Goal: Task Accomplishment & Management: Complete application form

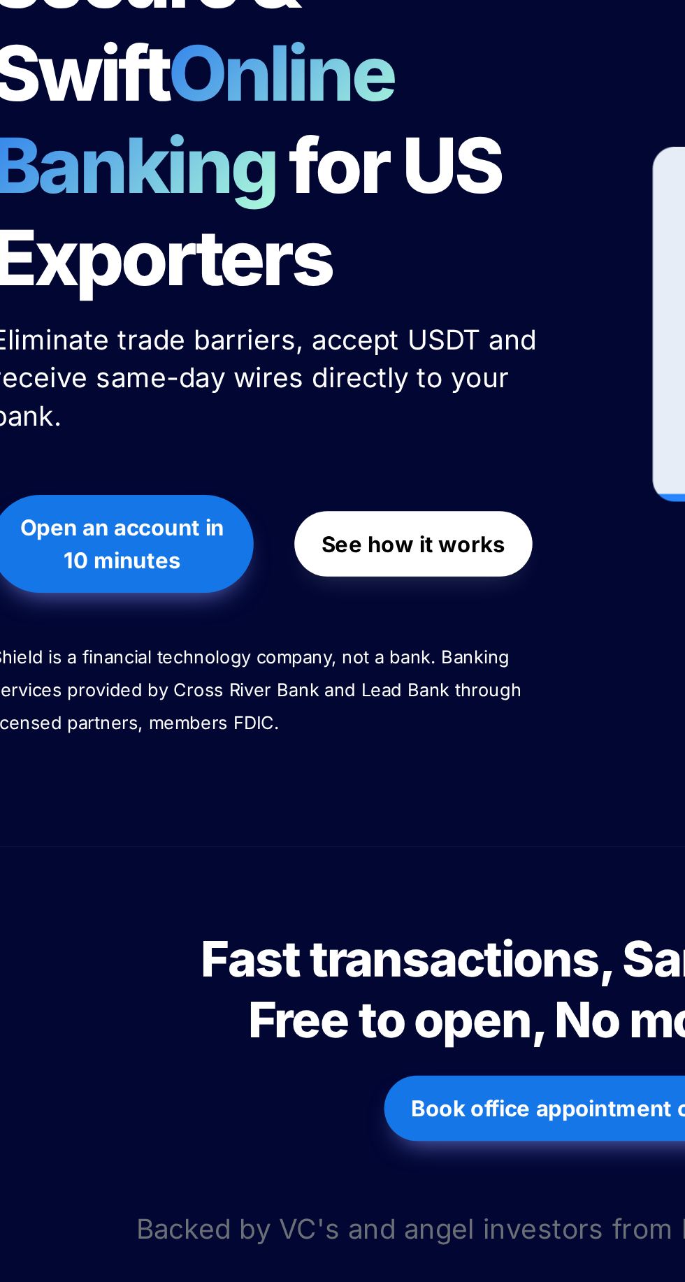
click at [254, 509] on strong "See how it works" at bounding box center [252, 516] width 94 height 14
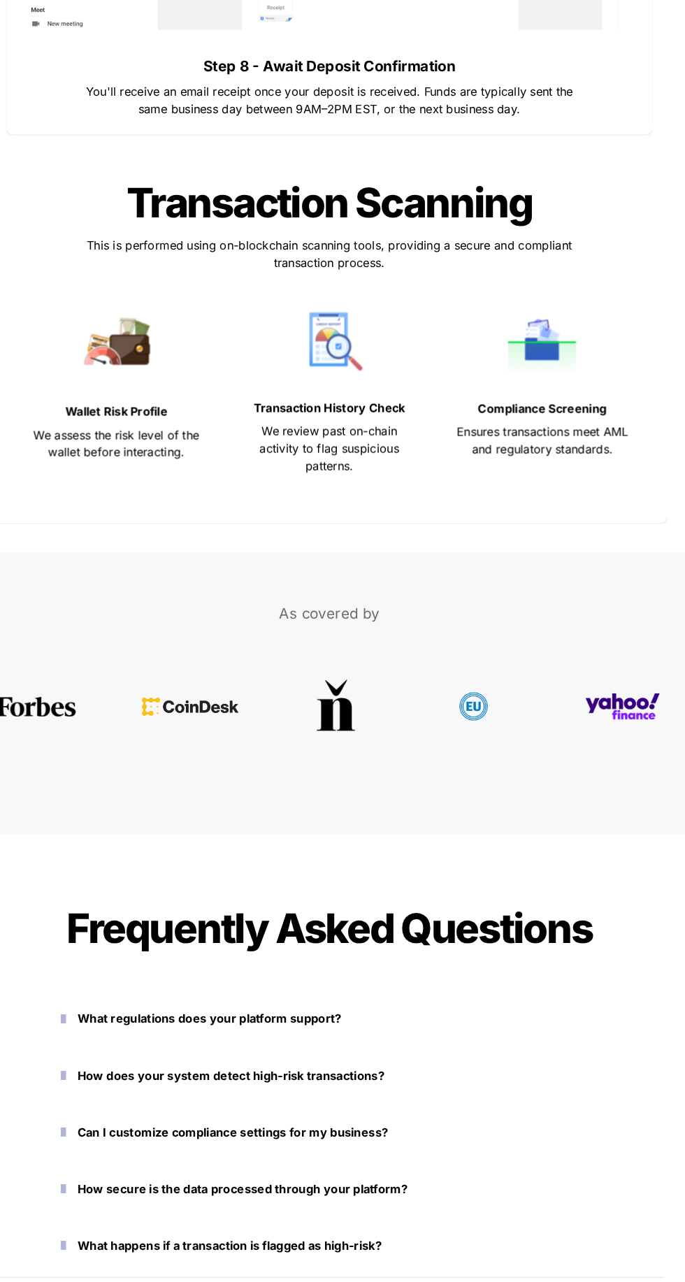
scroll to position [5004, 0]
click at [290, 1030] on strong "What regulations does your platform support?" at bounding box center [227, 1031] width 254 height 14
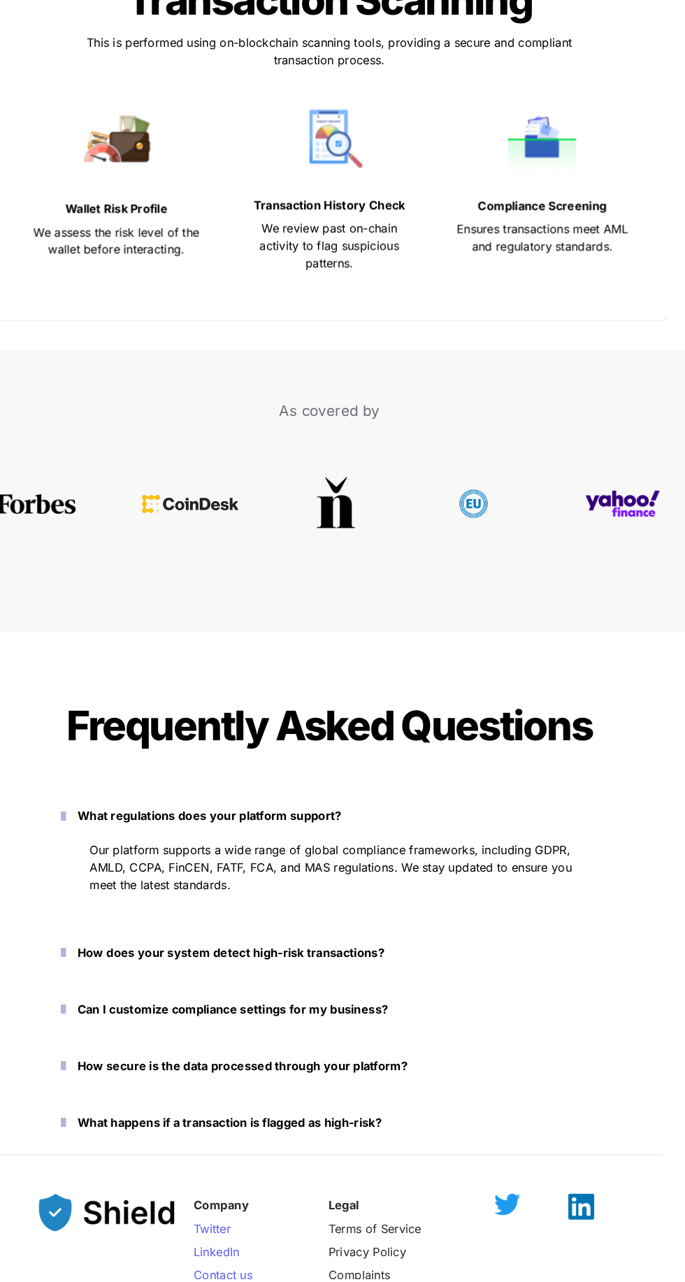
scroll to position [5206, 0]
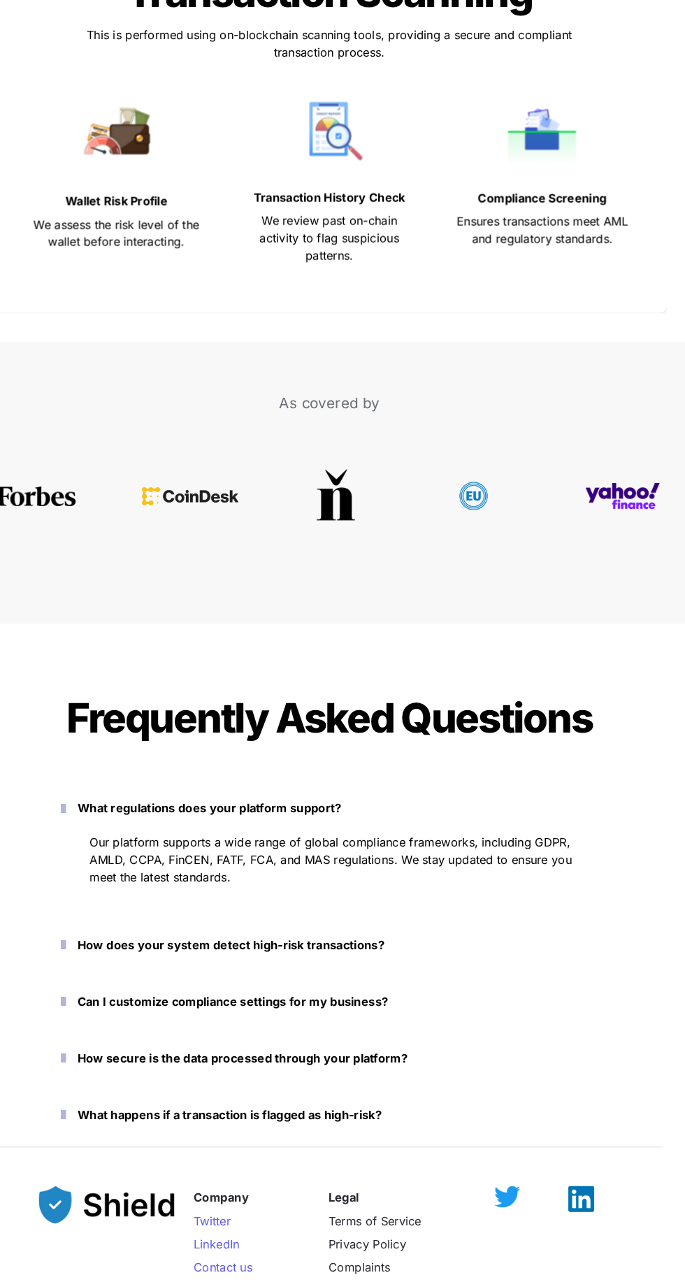
click at [330, 971] on button "How does your system detect high-risk transactions?" at bounding box center [342, 960] width 559 height 43
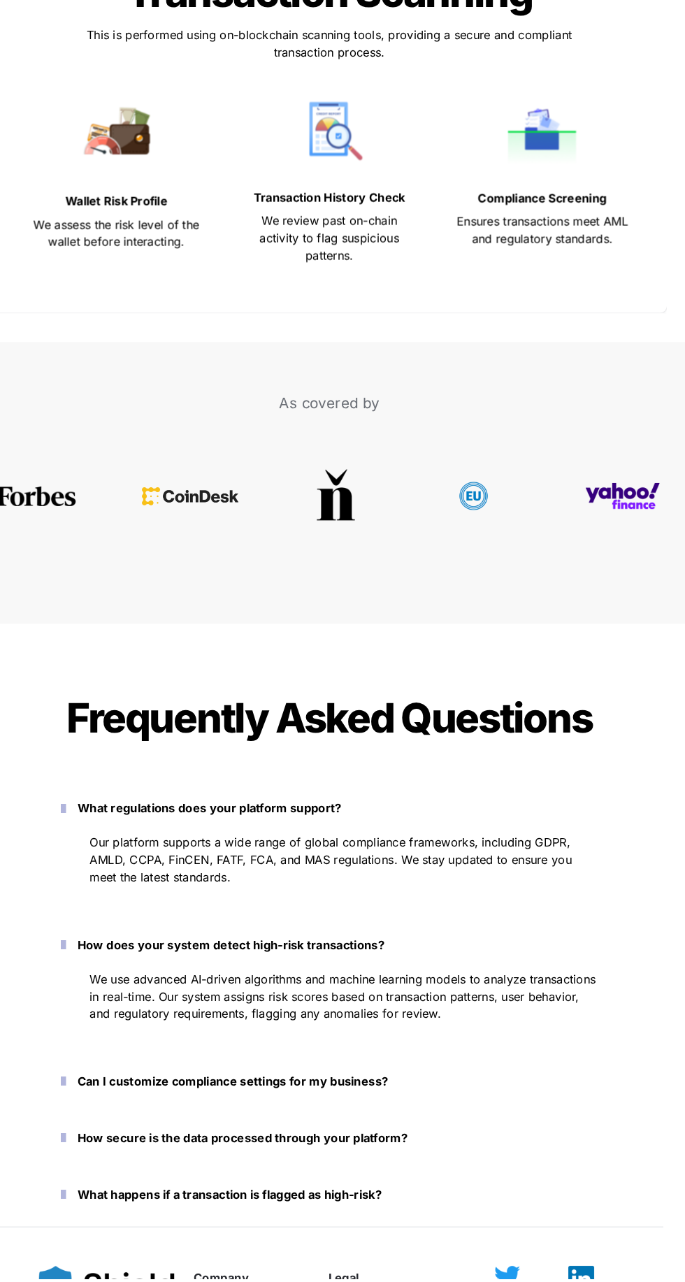
click at [325, 1094] on strong "Can I customize compliance settings for my business?" at bounding box center [249, 1092] width 299 height 14
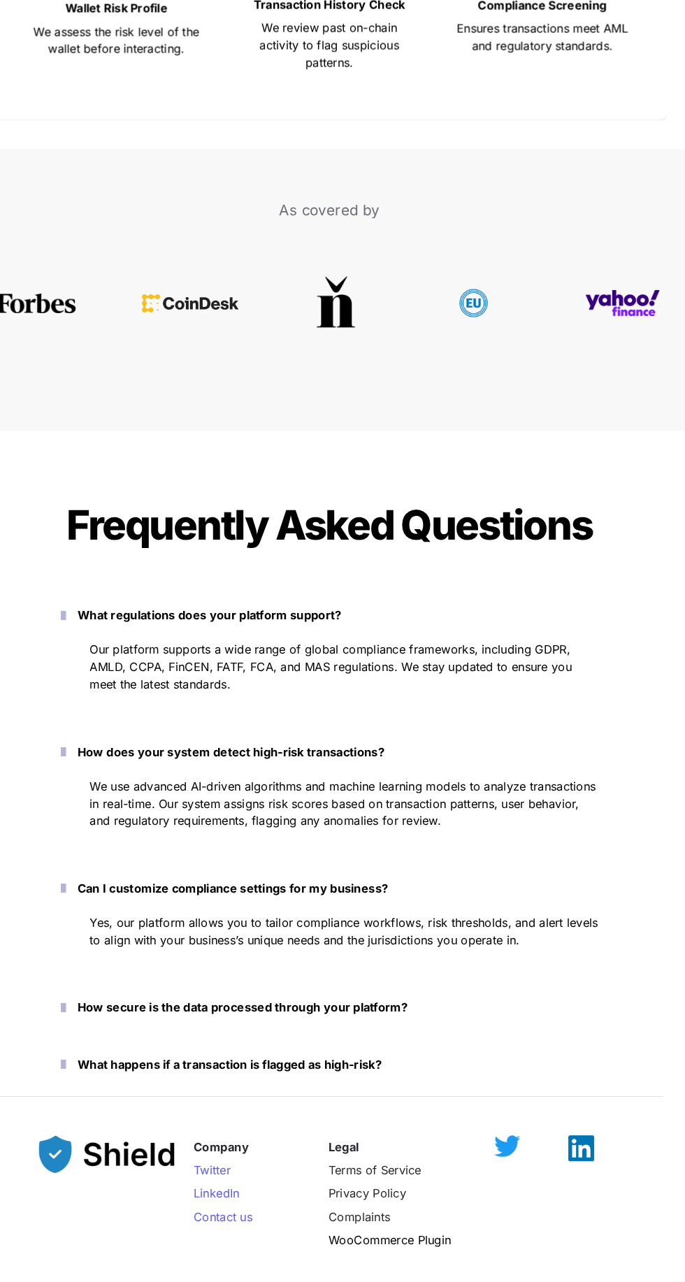
scroll to position [5457, 0]
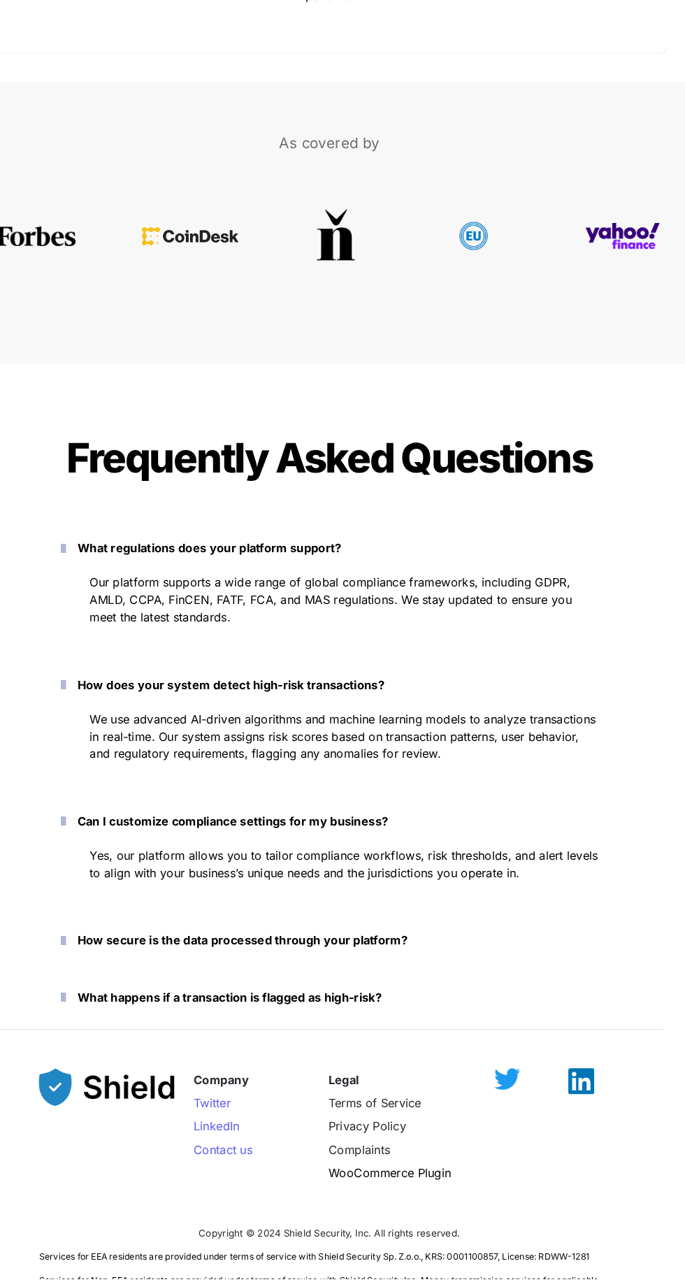
click at [328, 955] on strong "How secure is the data processed through your platform?" at bounding box center [259, 956] width 318 height 14
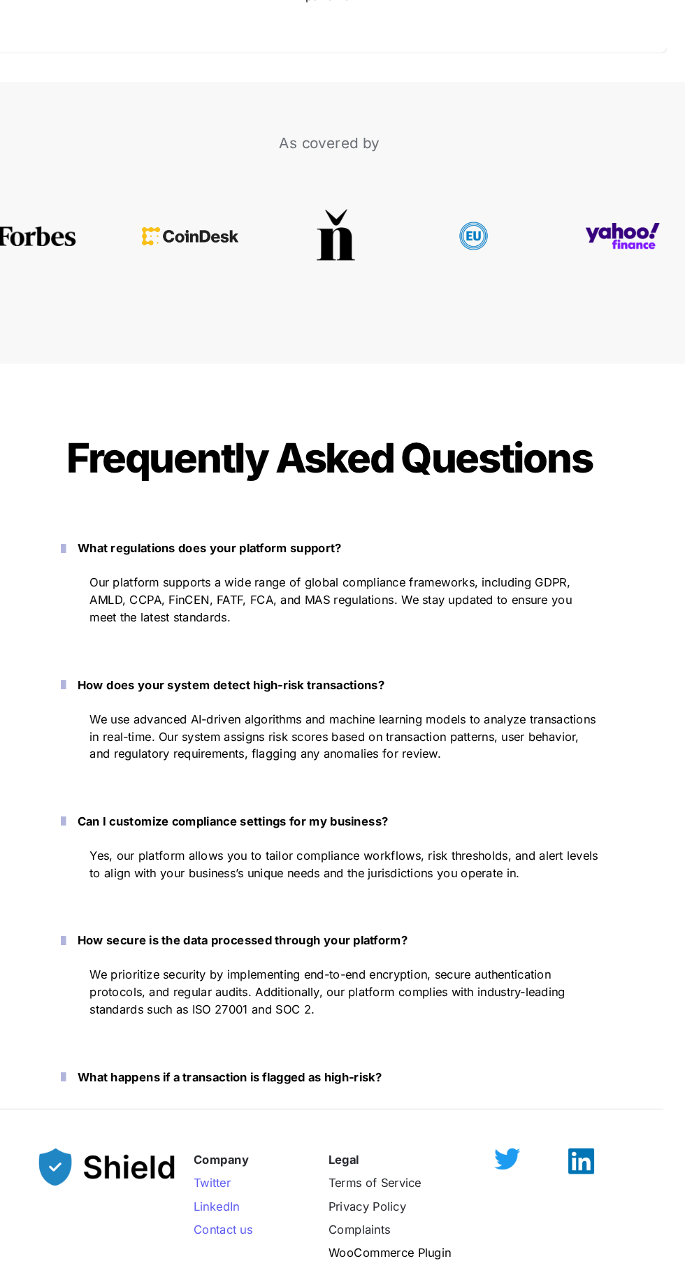
click at [333, 1091] on strong "What happens if a transaction is flagged as high-risk?" at bounding box center [246, 1087] width 293 height 14
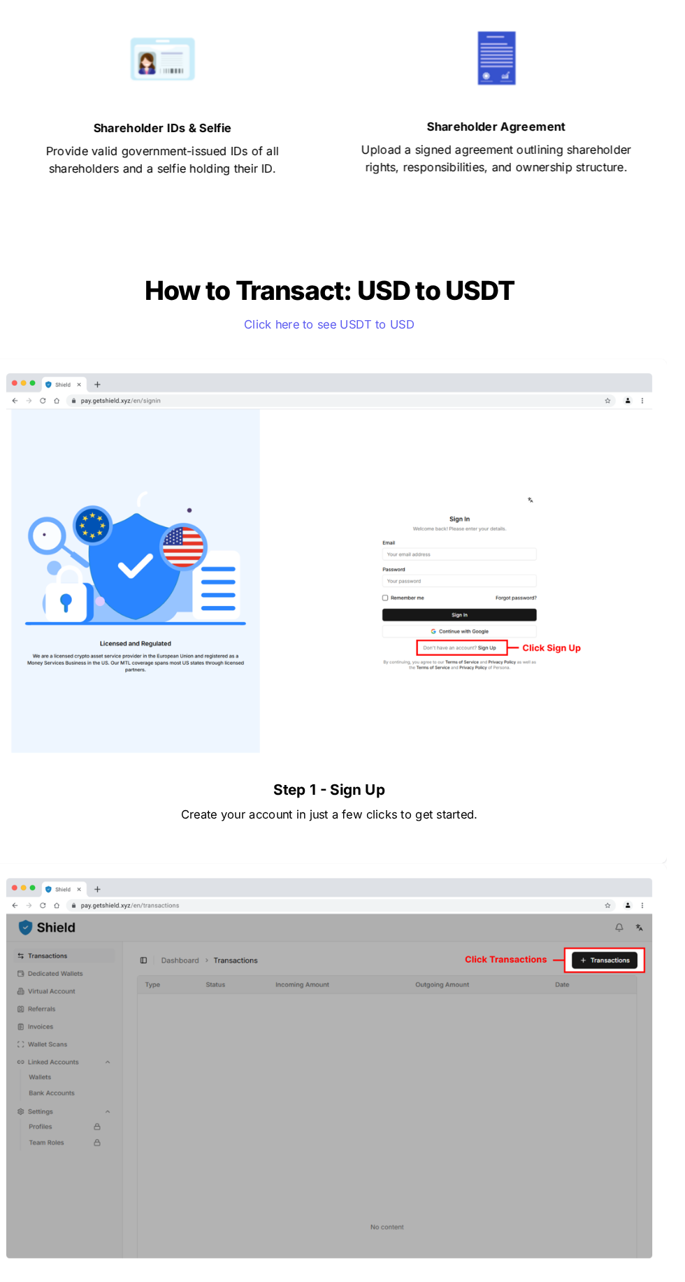
scroll to position [943, 0]
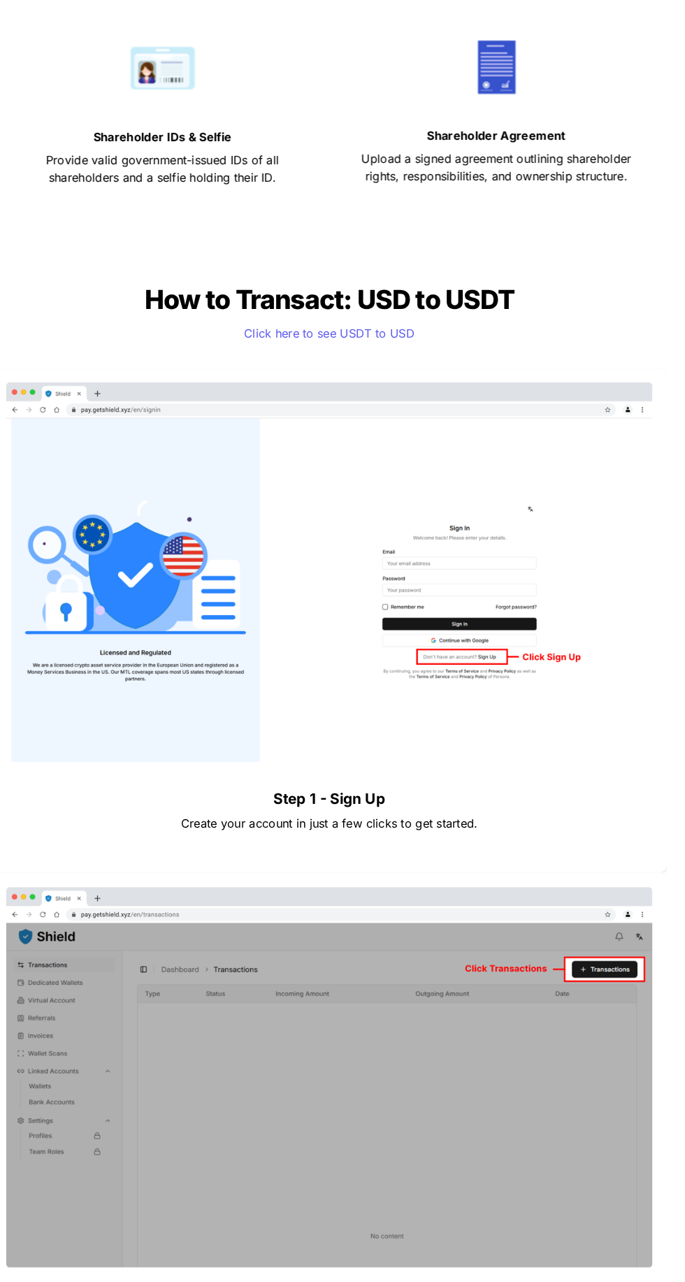
click at [377, 314] on span "Click here to see USDT to USD" at bounding box center [343, 321] width 164 height 14
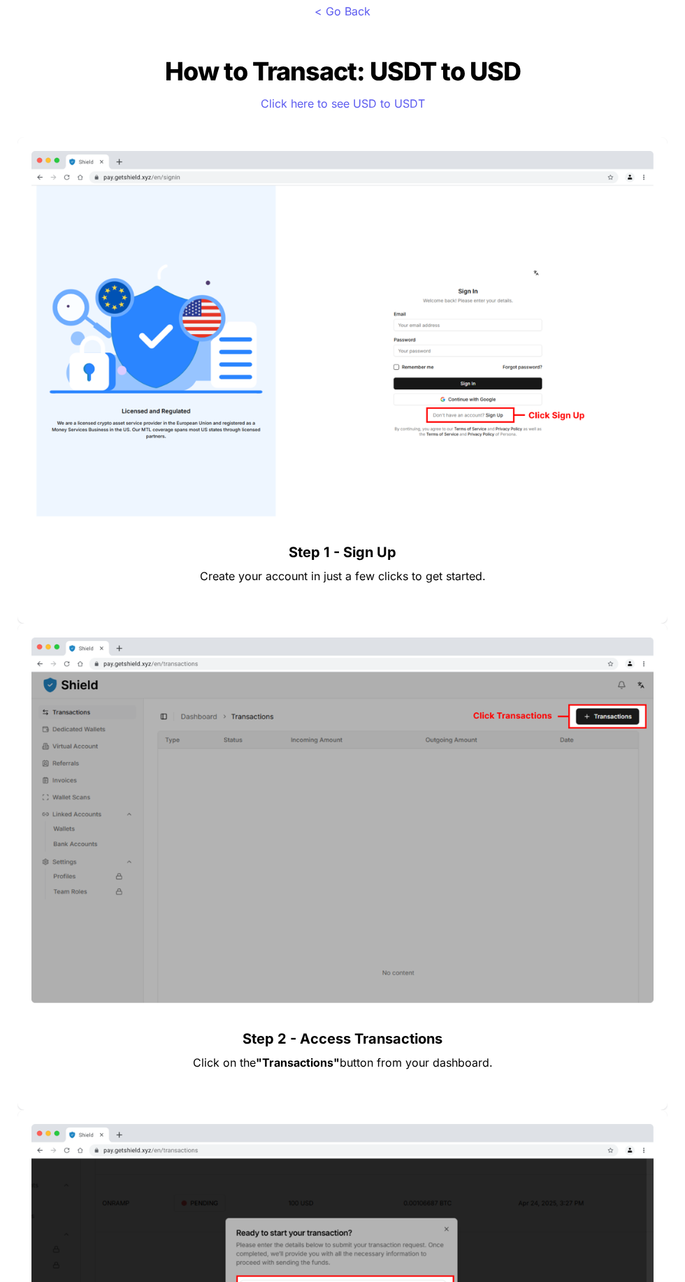
click at [369, 11] on span "< Go Back" at bounding box center [342, 11] width 56 height 14
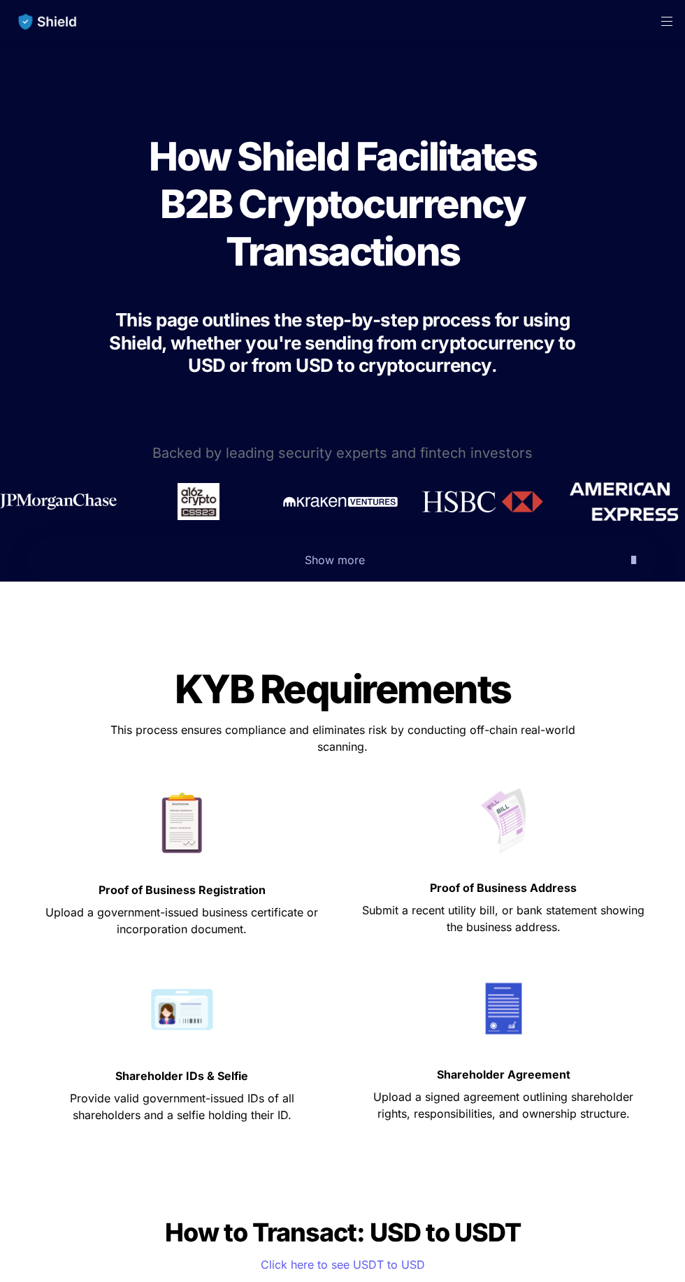
click at [665, 25] on span "Open menu" at bounding box center [666, 25] width 11 height 1
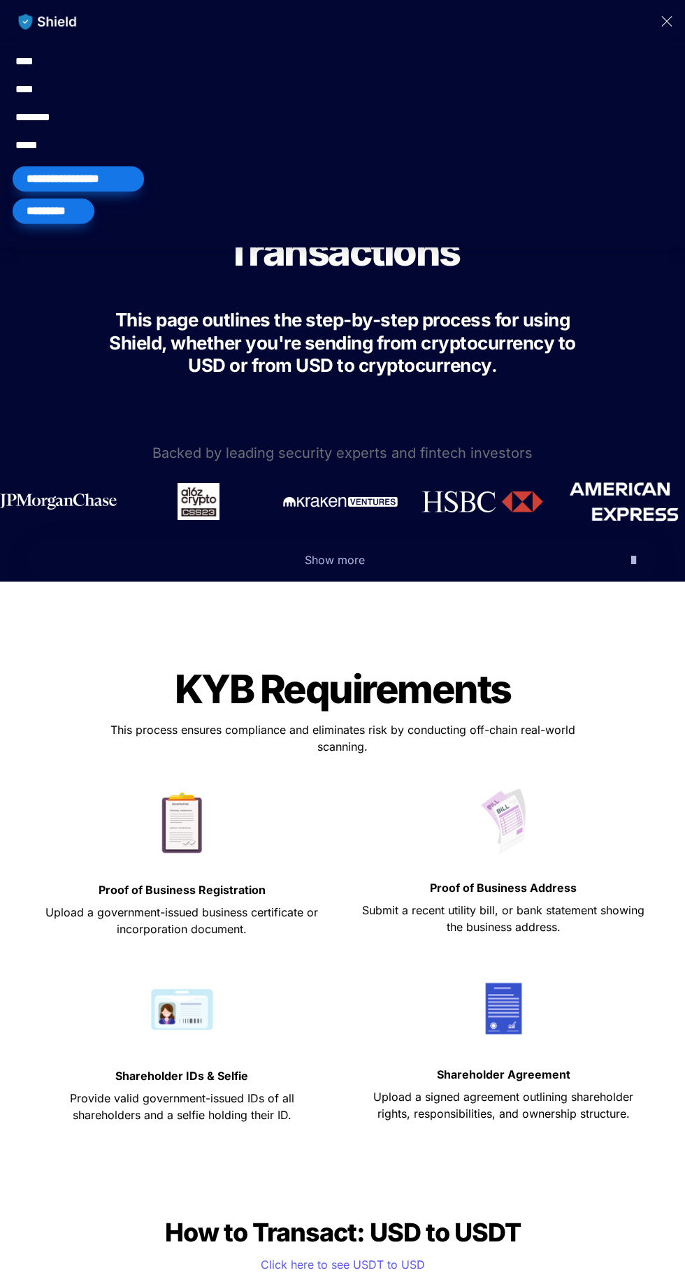
click at [75, 233] on div "main navigation" at bounding box center [342, 236] width 671 height 11
click at [85, 201] on div "*********" at bounding box center [54, 210] width 82 height 25
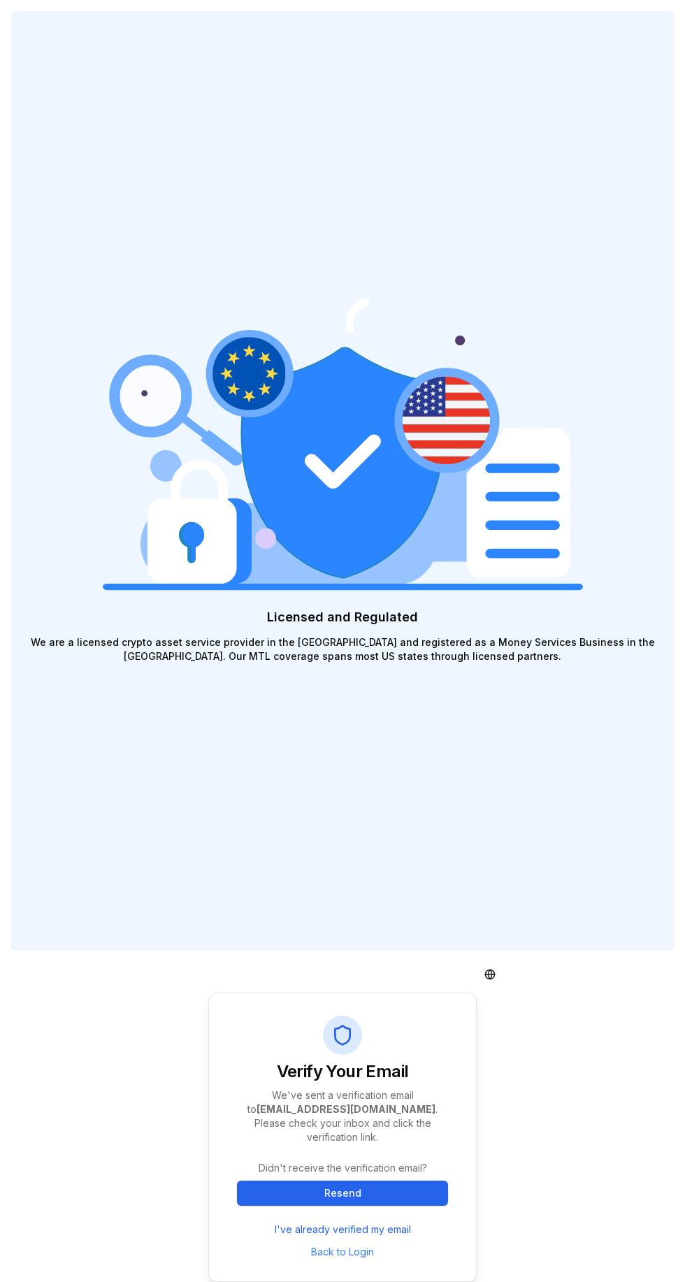
click at [393, 1205] on button "Resend" at bounding box center [342, 1192] width 211 height 25
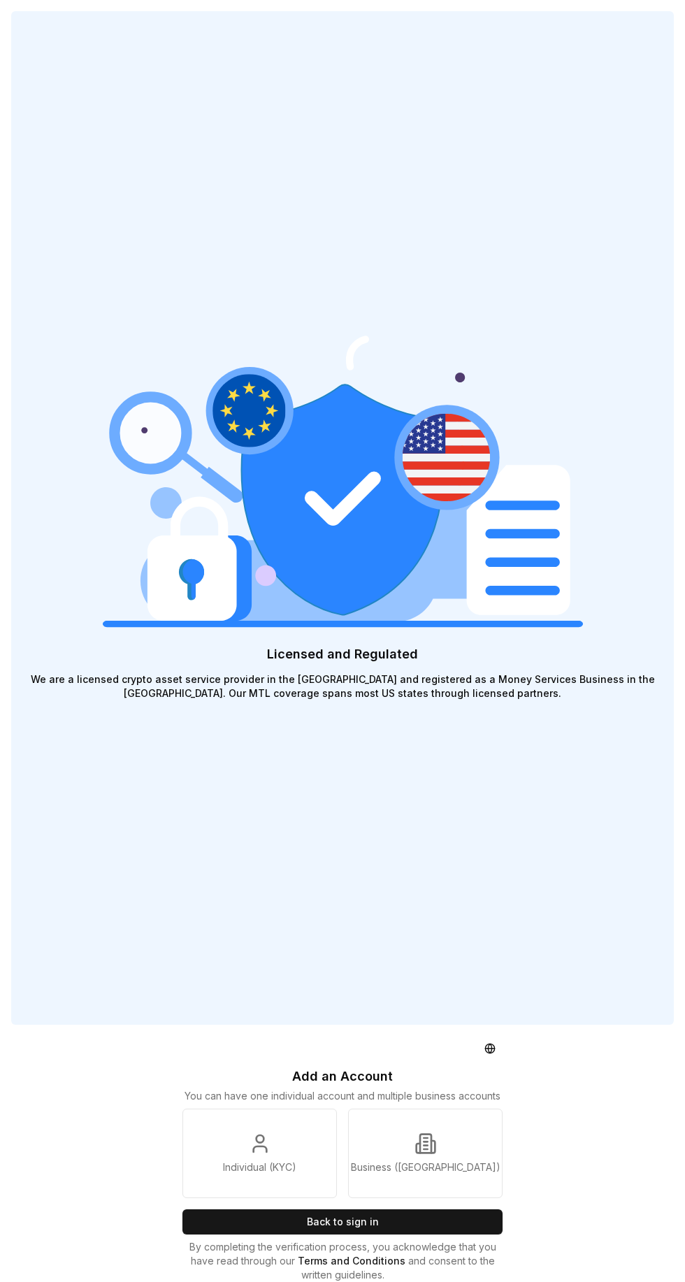
click at [393, 1234] on button "Back to sign in" at bounding box center [342, 1221] width 320 height 25
click at [493, 1144] on html "Licensed and Regulated We are a licensed crypto asset service provider in the […" at bounding box center [342, 641] width 685 height 1282
click at [507, 1197] on div "Español" at bounding box center [489, 1193] width 105 height 22
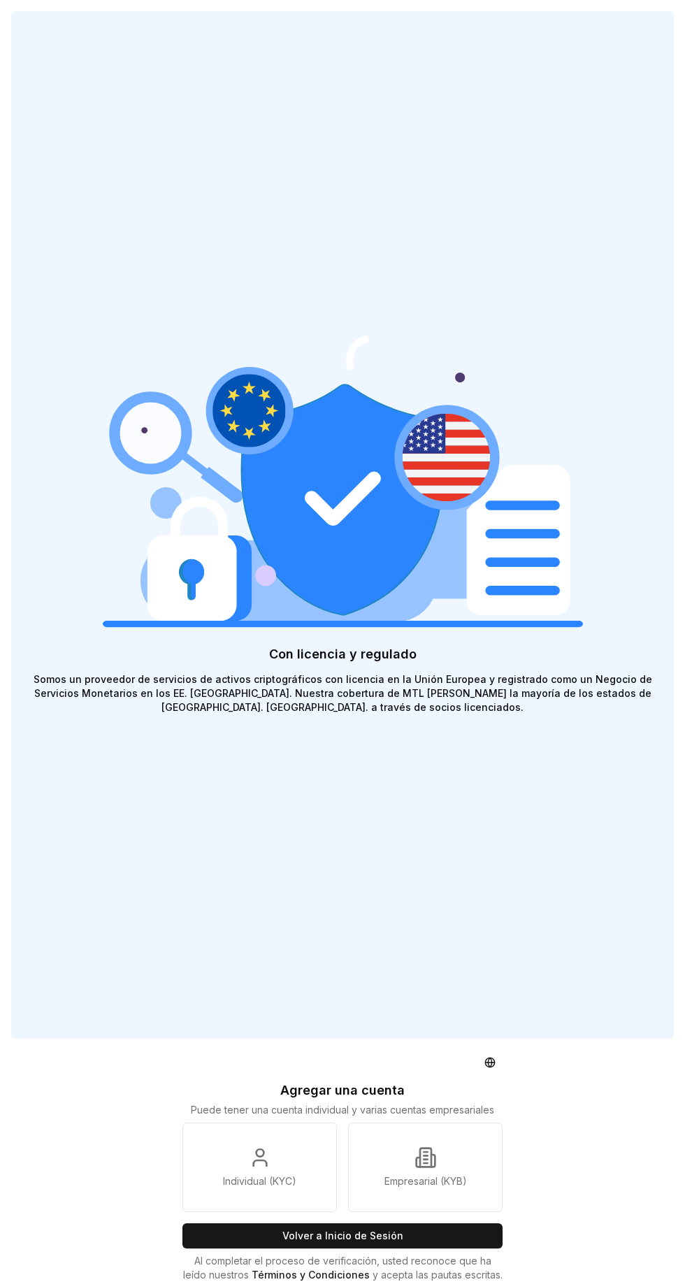
click at [409, 1248] on button "Volver a Inicio de Sesión" at bounding box center [342, 1235] width 320 height 25
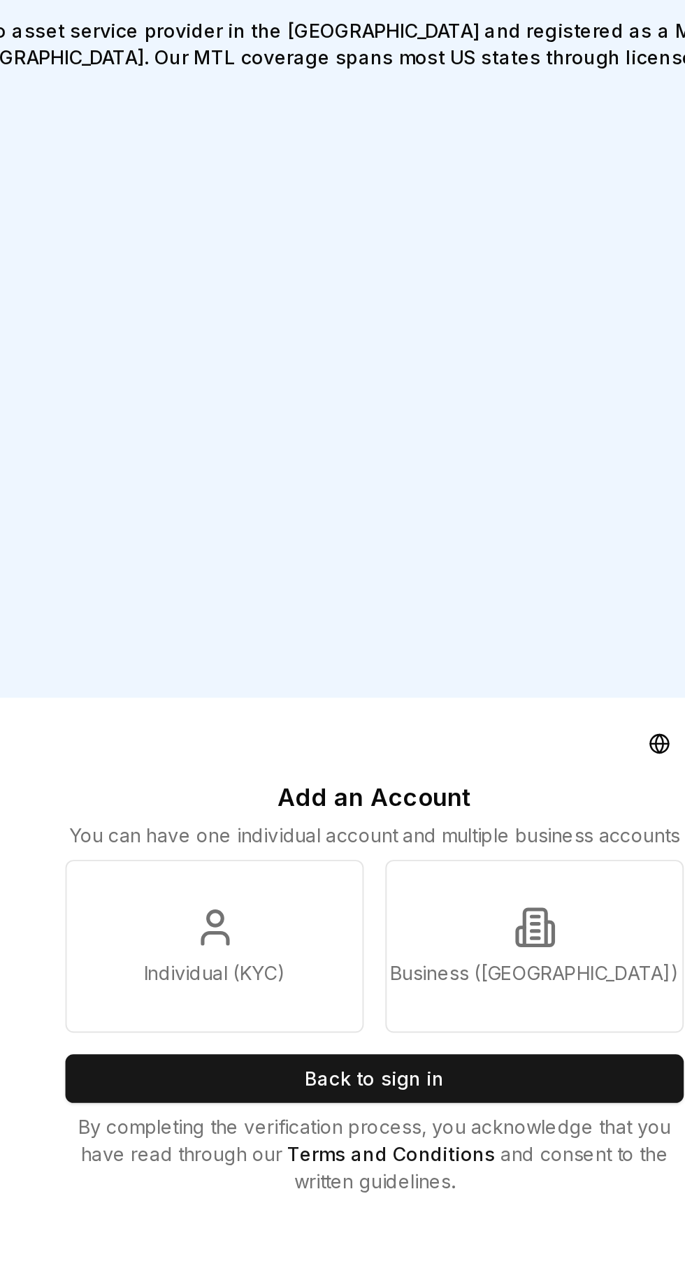
click at [267, 1154] on icon at bounding box center [260, 1143] width 22 height 22
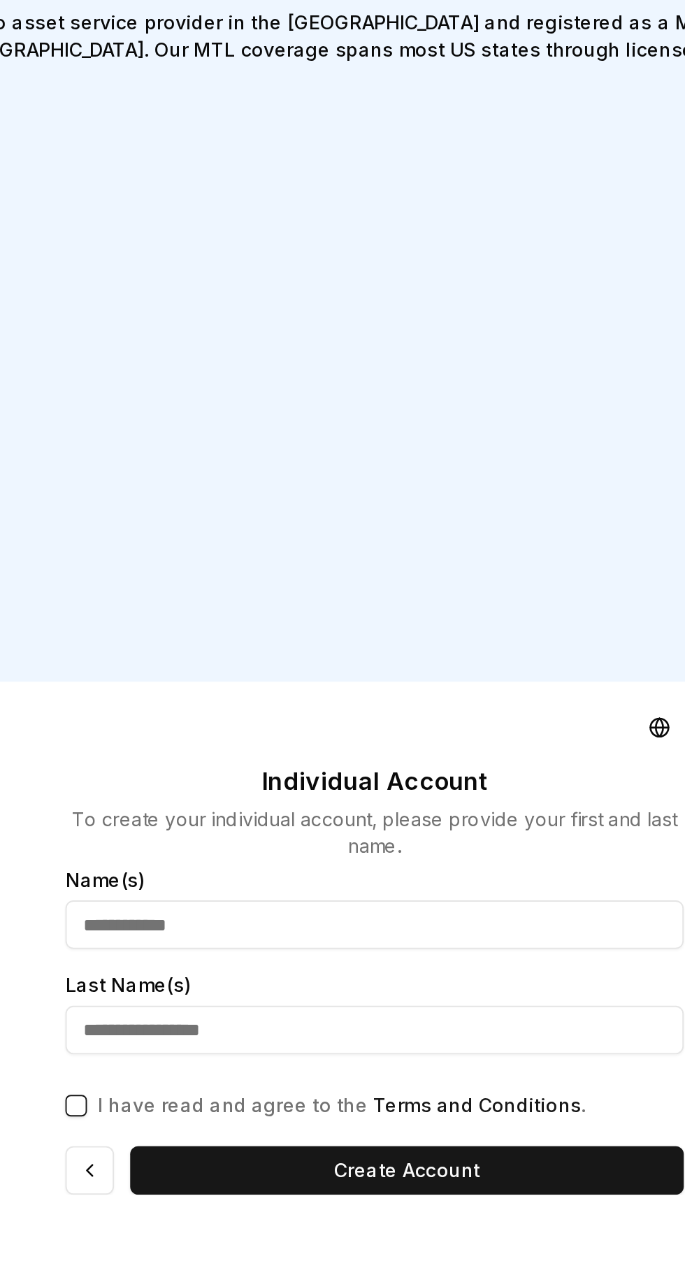
click at [264, 1154] on input "text" at bounding box center [342, 1141] width 320 height 25
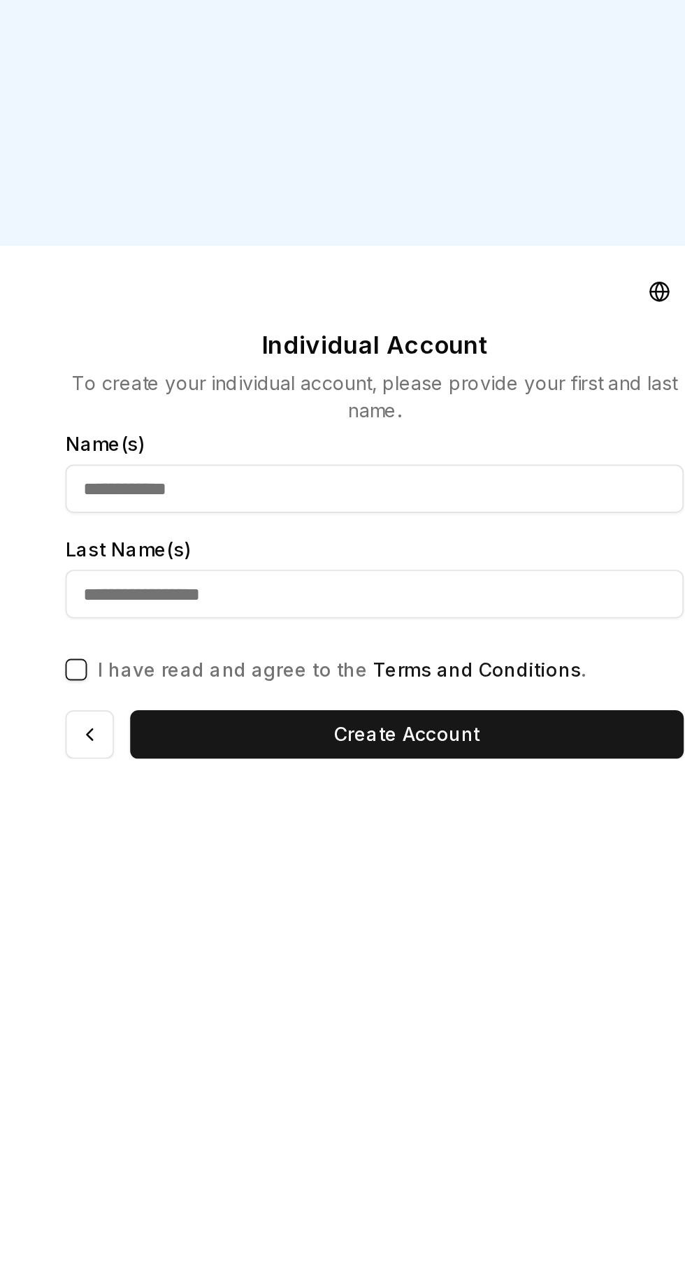
scroll to position [92, 0]
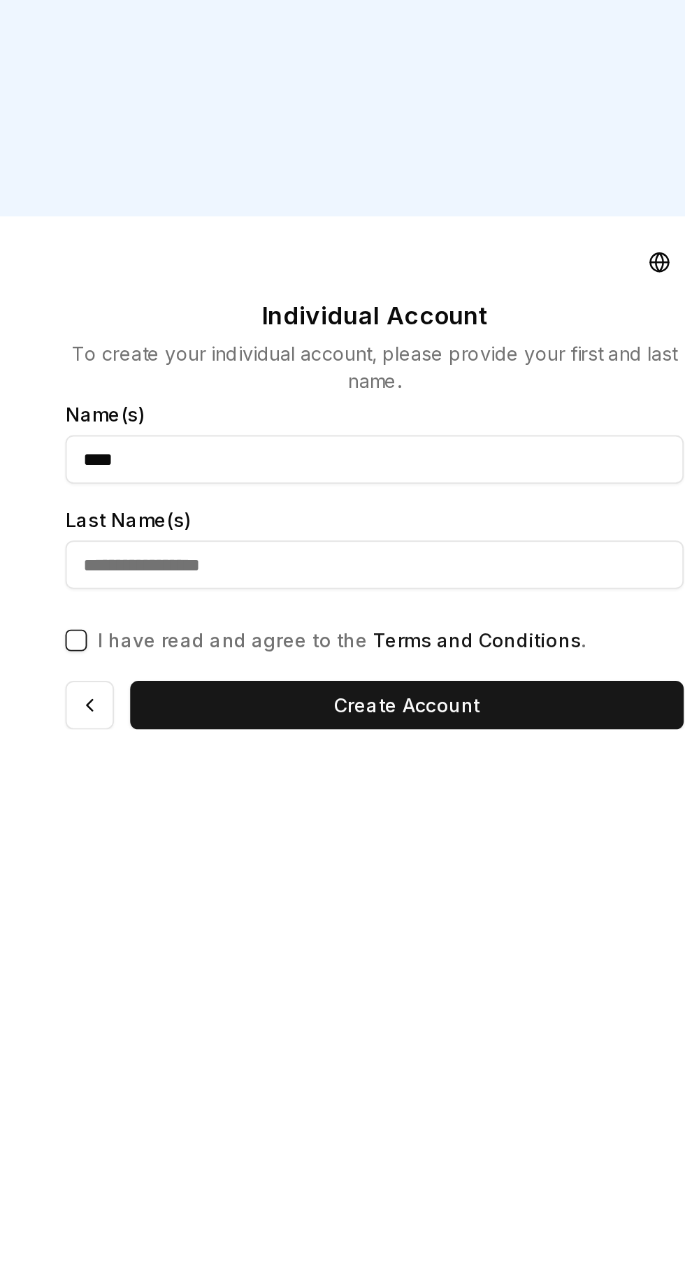
type input "****"
click at [277, 1192] on input "text" at bounding box center [342, 1196] width 320 height 25
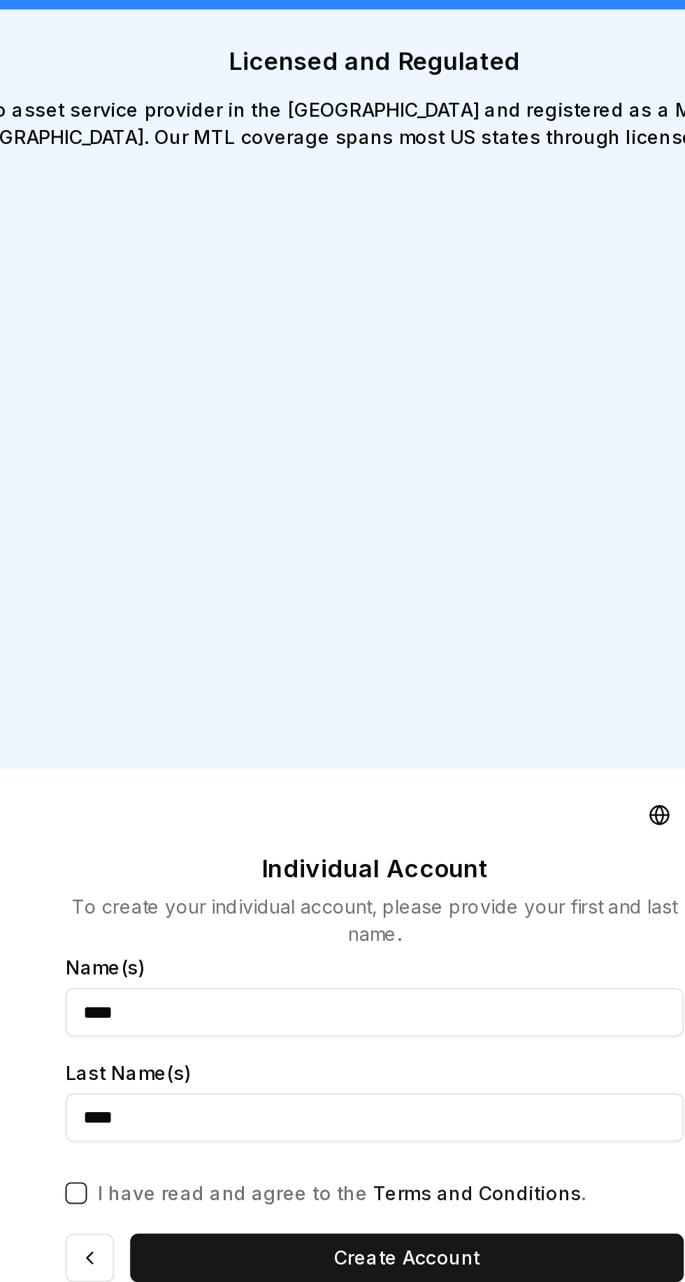
type input "****"
click at [189, 1237] on button "I have read and agree to the Terms and Conditions ." at bounding box center [187, 1235] width 11 height 11
click at [403, 1273] on button "Create Account" at bounding box center [359, 1269] width 287 height 25
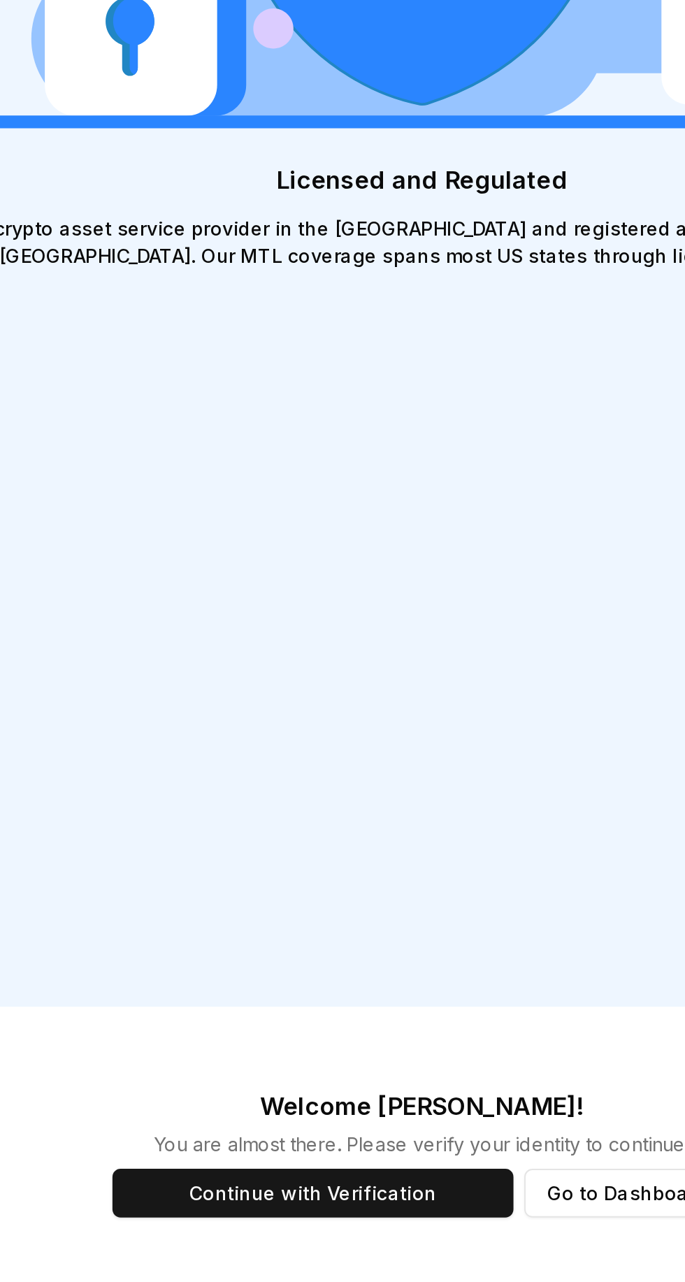
click at [324, 1240] on button "Continue with Verification" at bounding box center [286, 1235] width 208 height 25
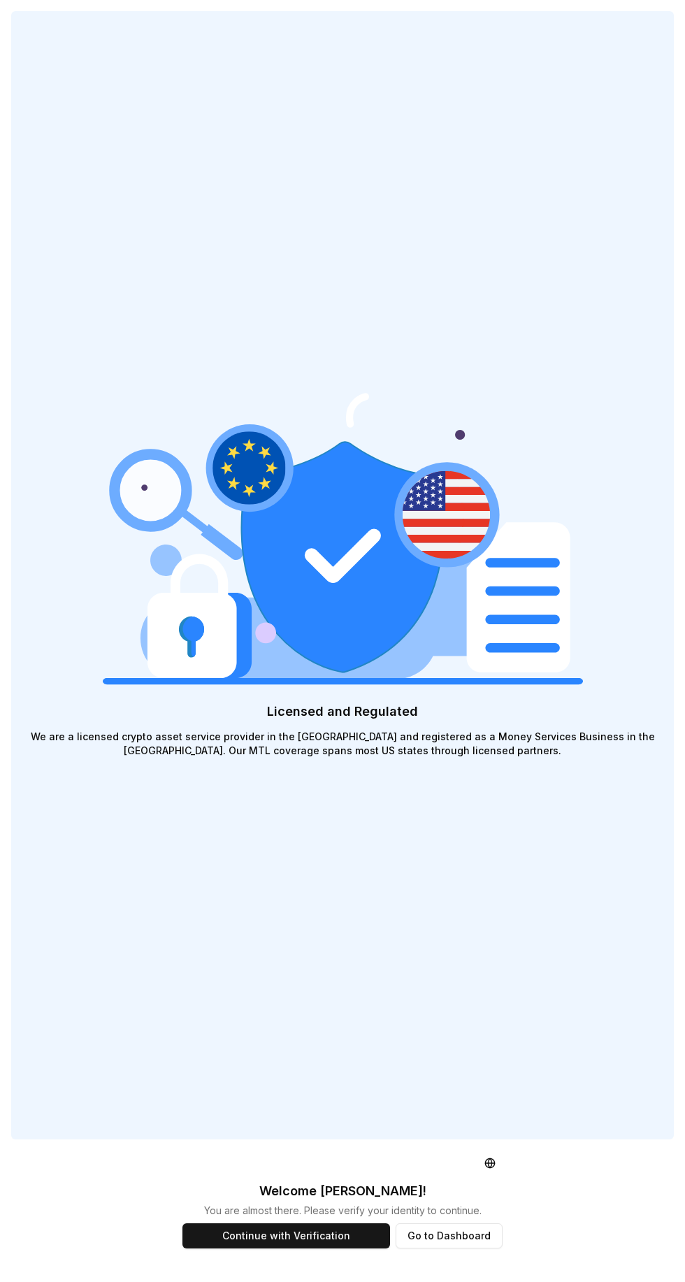
click at [476, 1248] on button "Go to Dashboard" at bounding box center [449, 1235] width 107 height 25
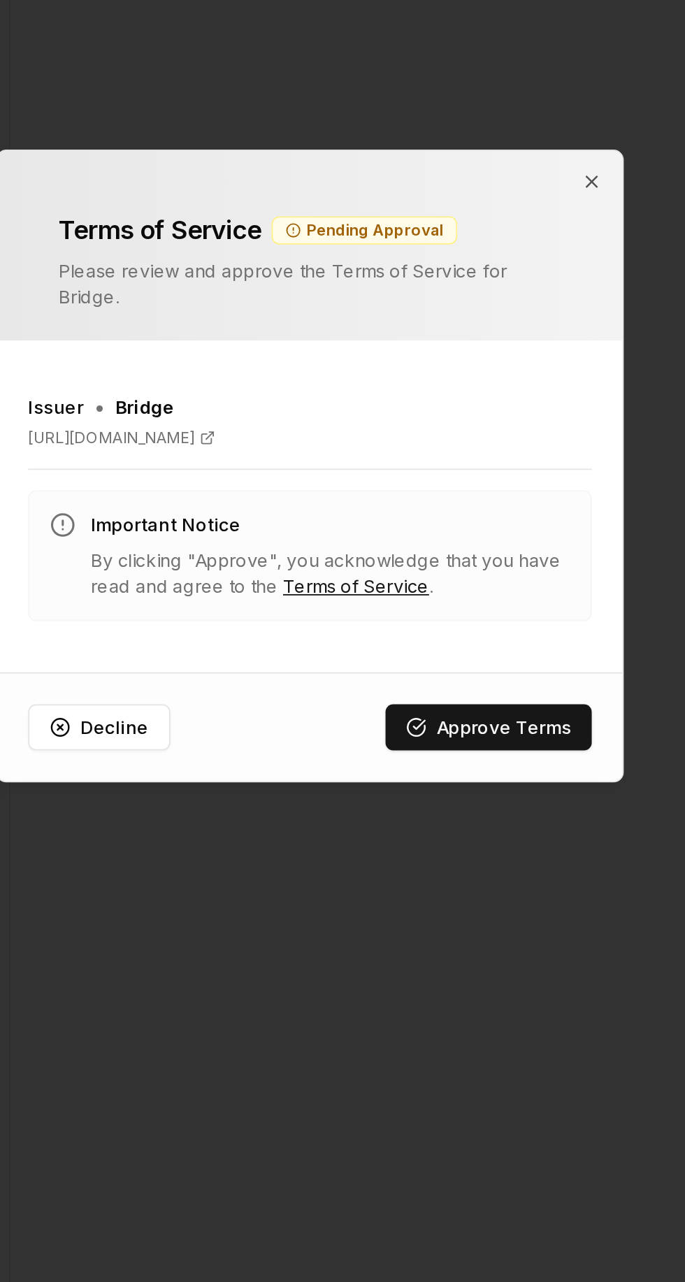
click at [238, 796] on button "Decline" at bounding box center [228, 783] width 78 height 25
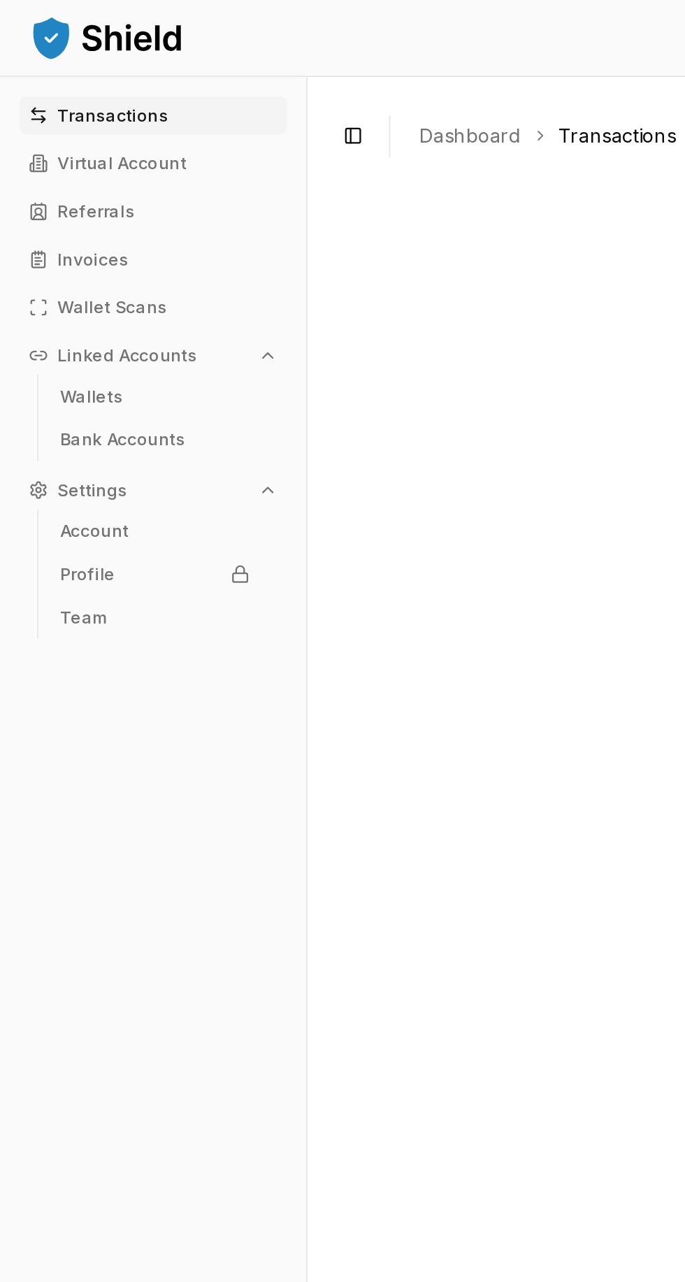
click at [258, 78] on link "Dashboard" at bounding box center [273, 79] width 59 height 17
click at [269, 79] on link "Dashboard" at bounding box center [273, 79] width 59 height 17
click at [288, 247] on div "No content" at bounding box center [432, 689] width 472 height 1151
click at [70, 71] on p "Transactions" at bounding box center [66, 67] width 64 height 10
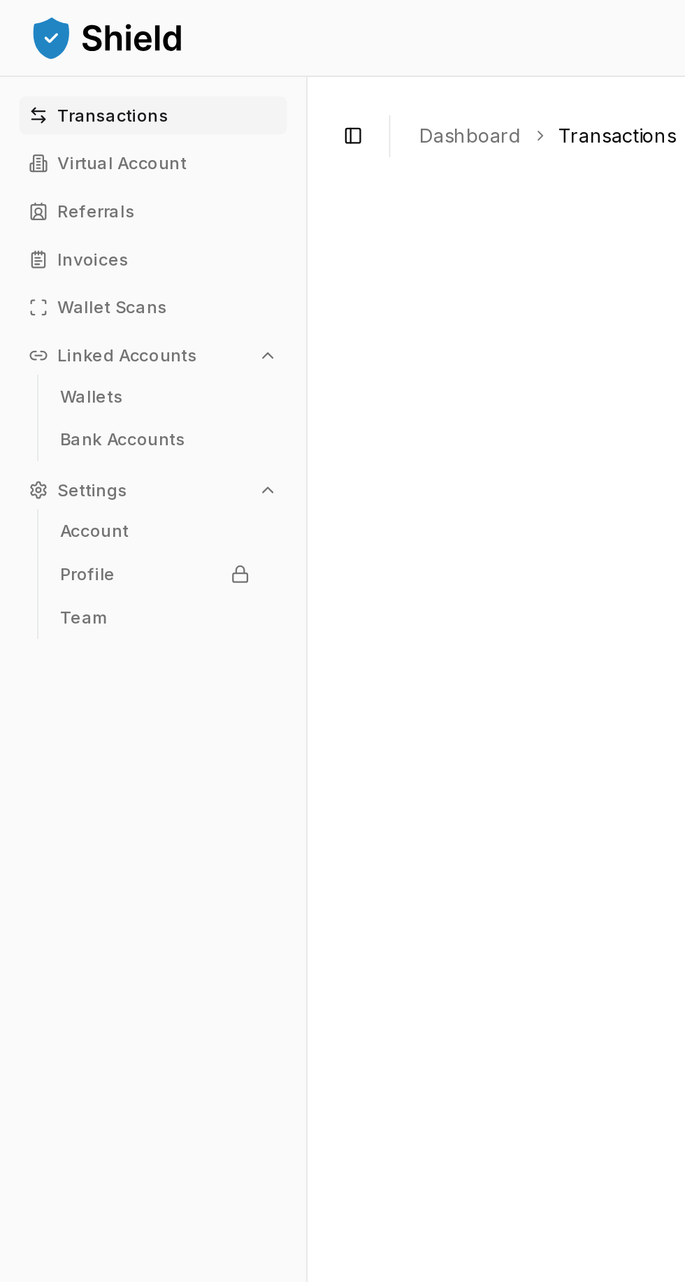
click at [85, 103] on link "Virtual Account" at bounding box center [89, 95] width 156 height 22
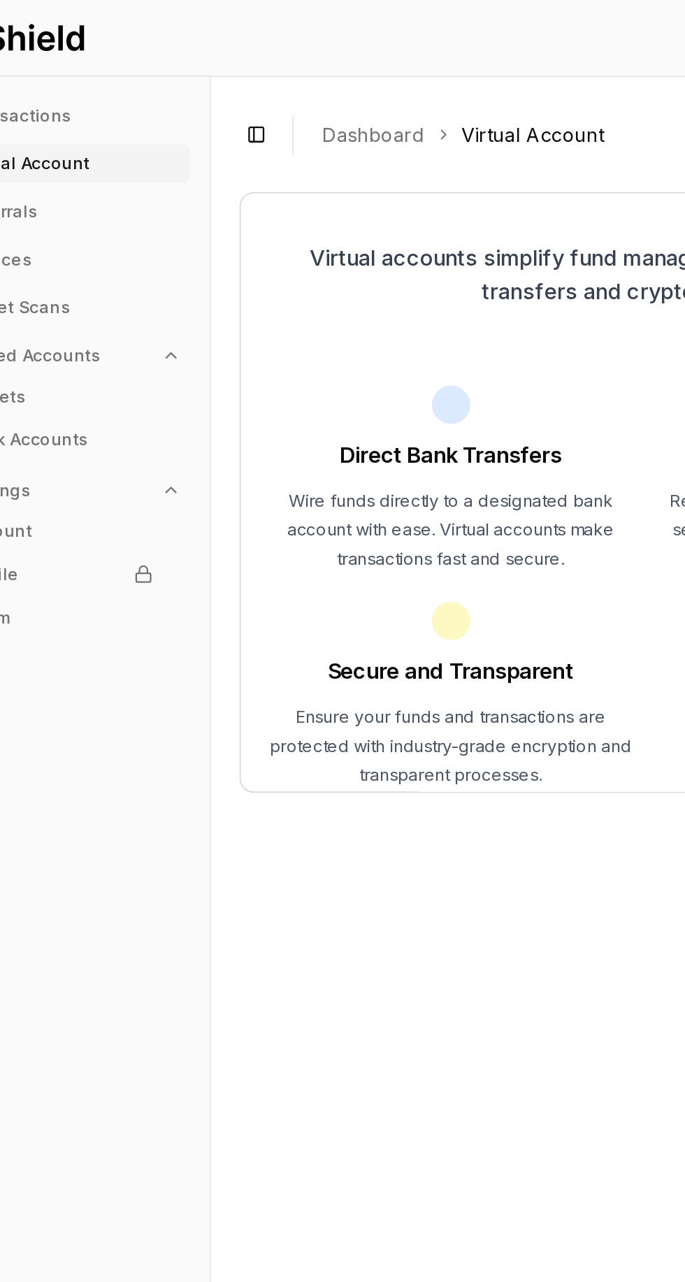
click at [331, 291] on p "Wire funds directly to a designated bank account with ease. Virtual accounts ma…" at bounding box center [318, 308] width 210 height 50
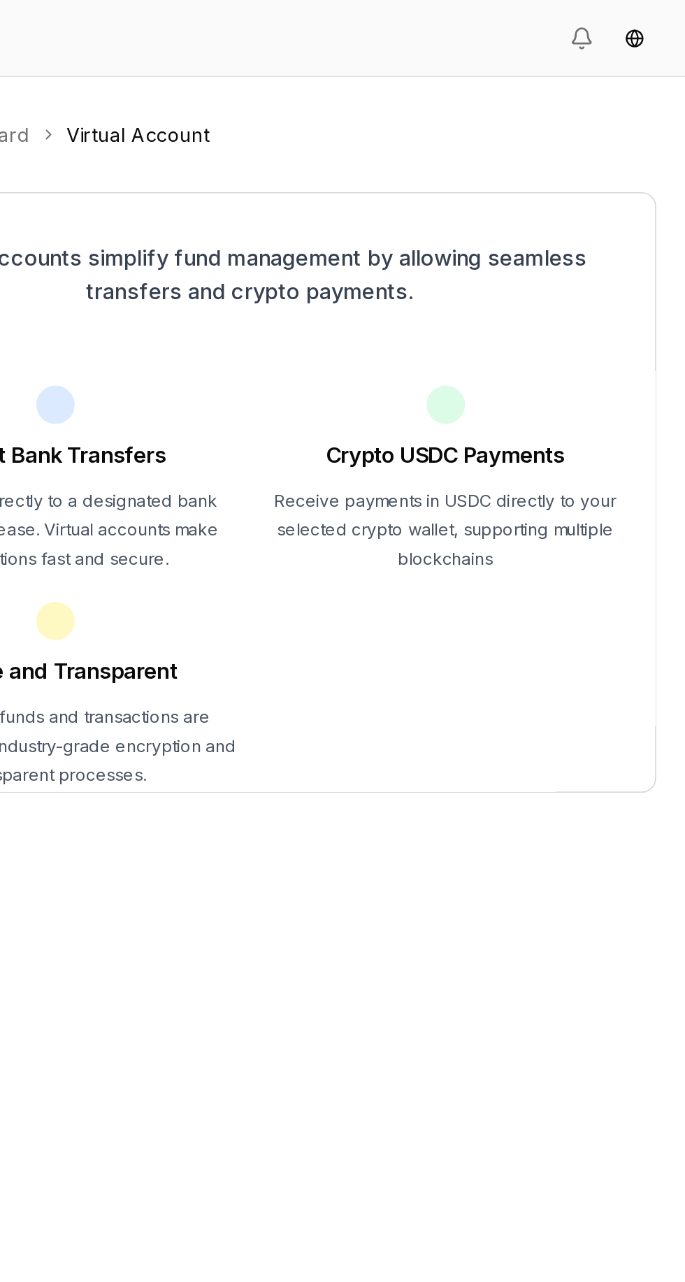
click at [573, 298] on p "Receive payments in USDC directly to your selected crypto wallet, supporting mu…" at bounding box center [545, 308] width 210 height 50
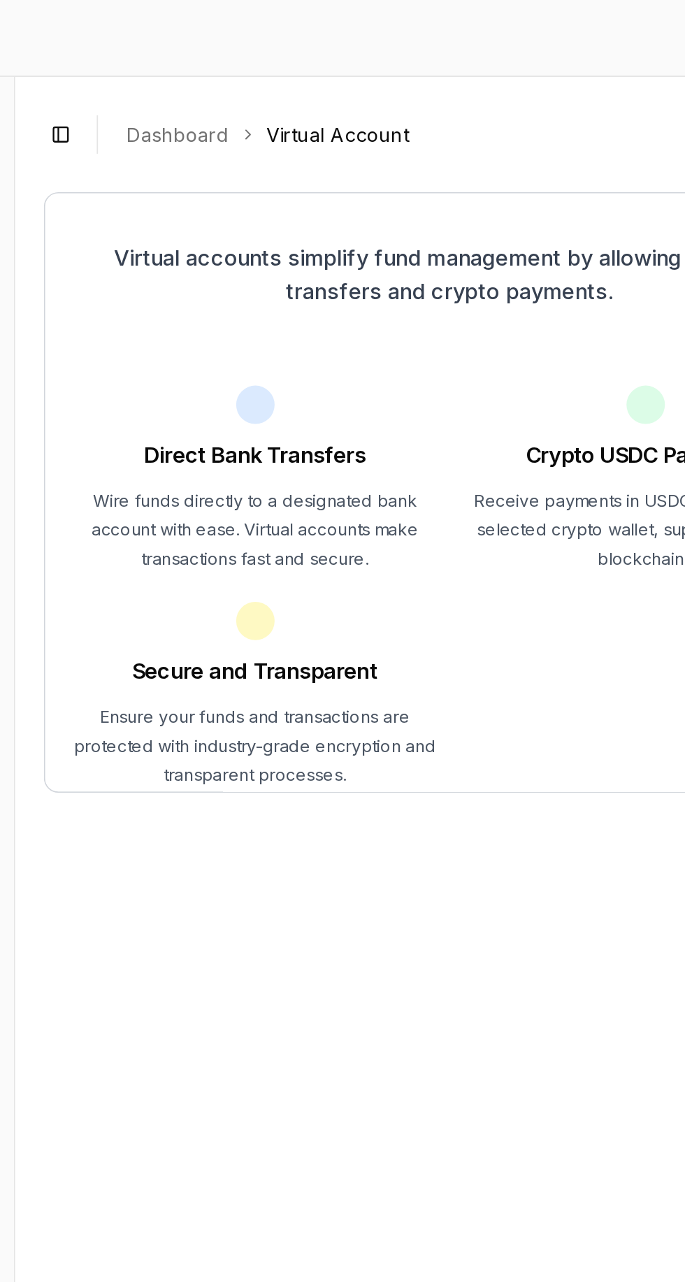
click at [349, 287] on p "Wire funds directly to a designated bank account with ease. Virtual accounts ma…" at bounding box center [318, 308] width 210 height 50
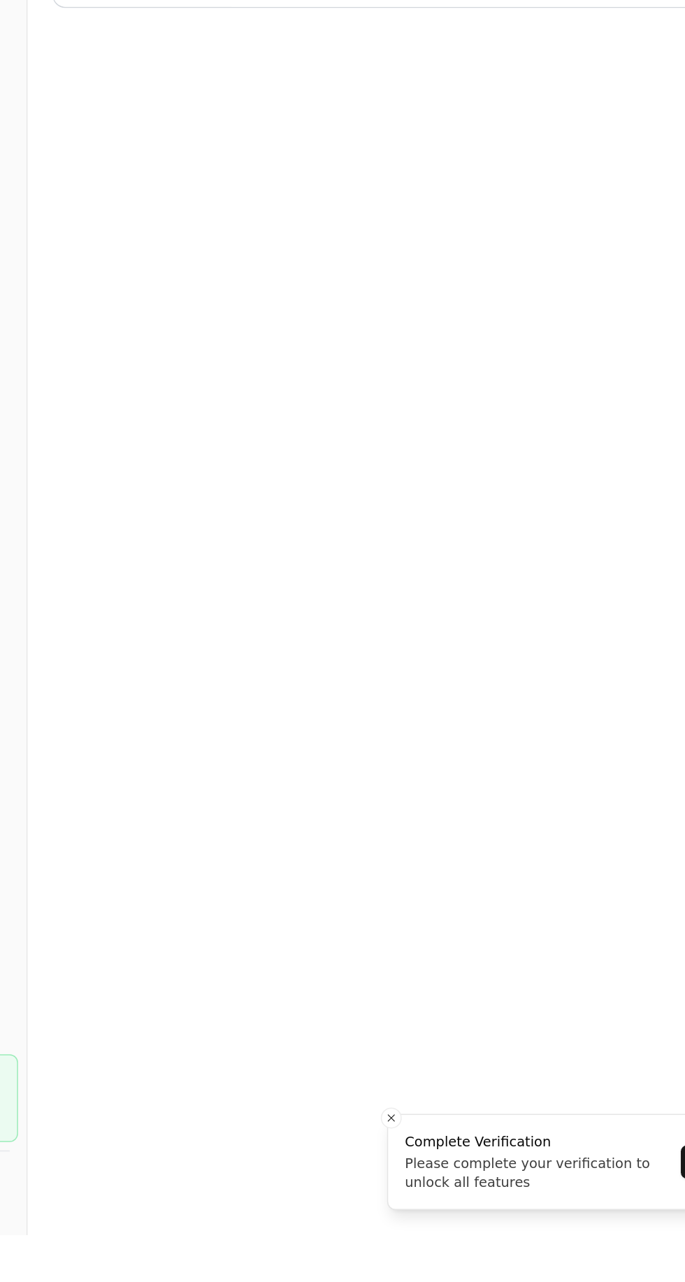
click at [421, 1205] on line "Close toast" at bounding box center [422, 1203] width 4 height 4
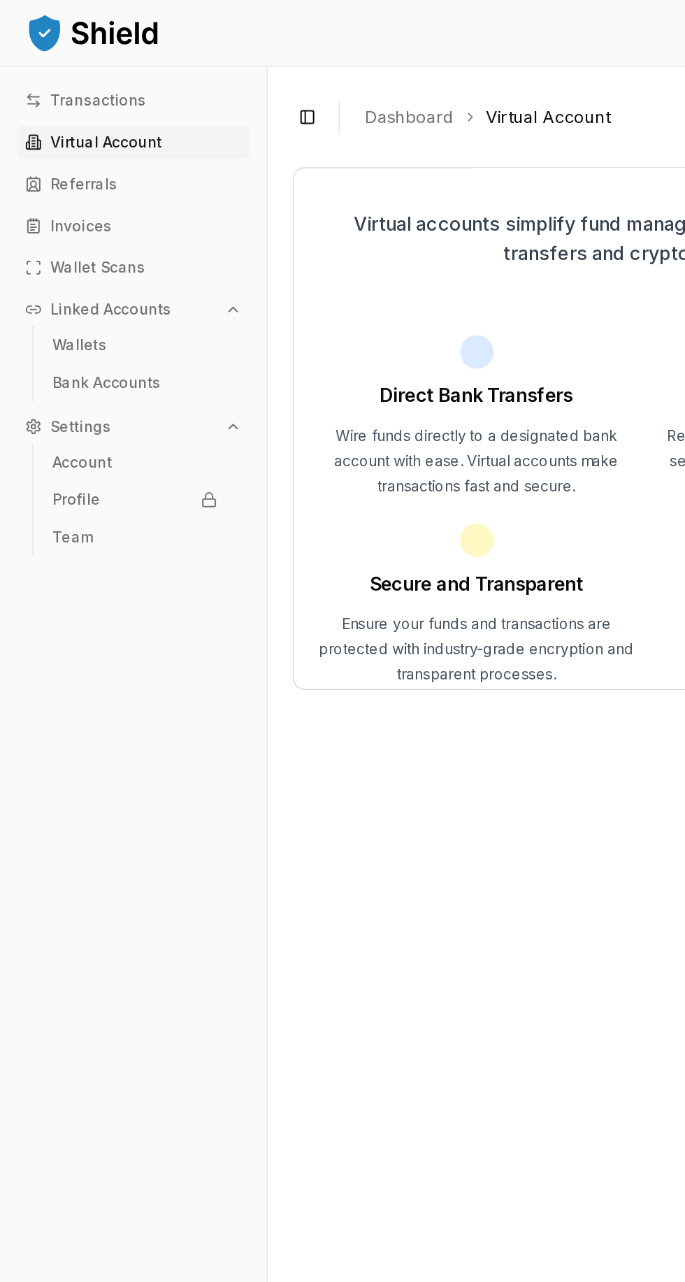
click at [59, 231] on p "Wallets" at bounding box center [53, 231] width 36 height 10
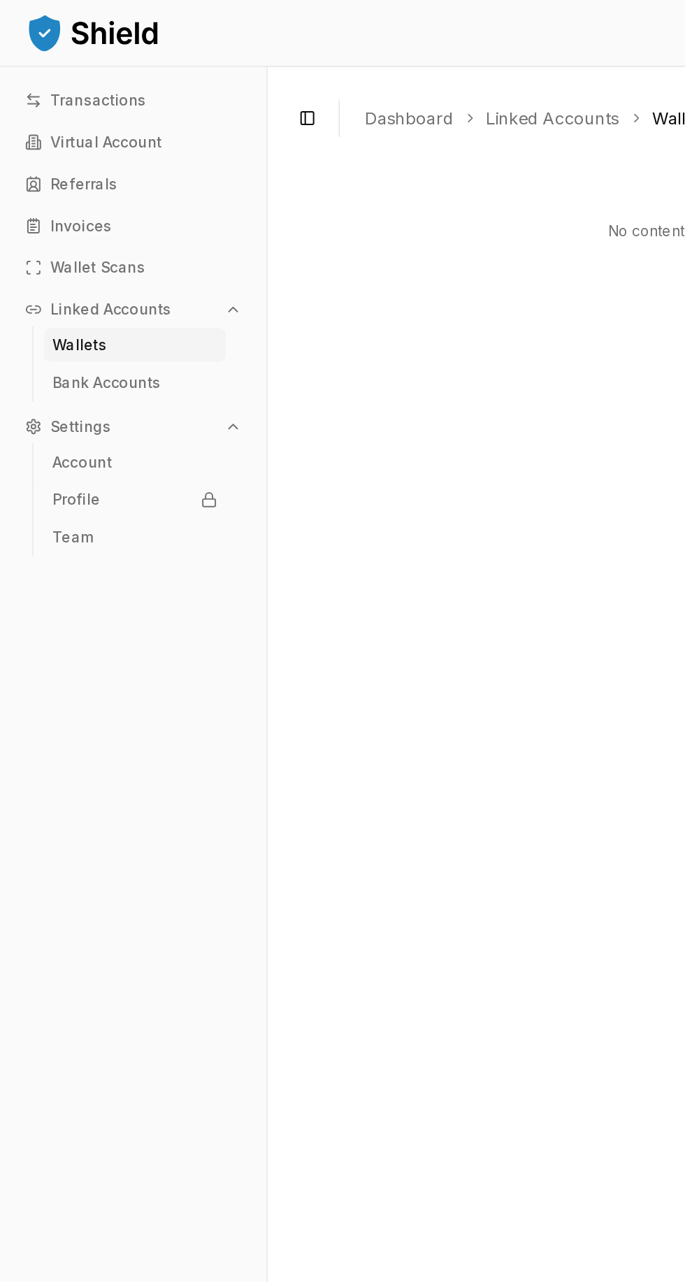
click at [94, 255] on p "Bank Accounts" at bounding box center [71, 256] width 73 height 10
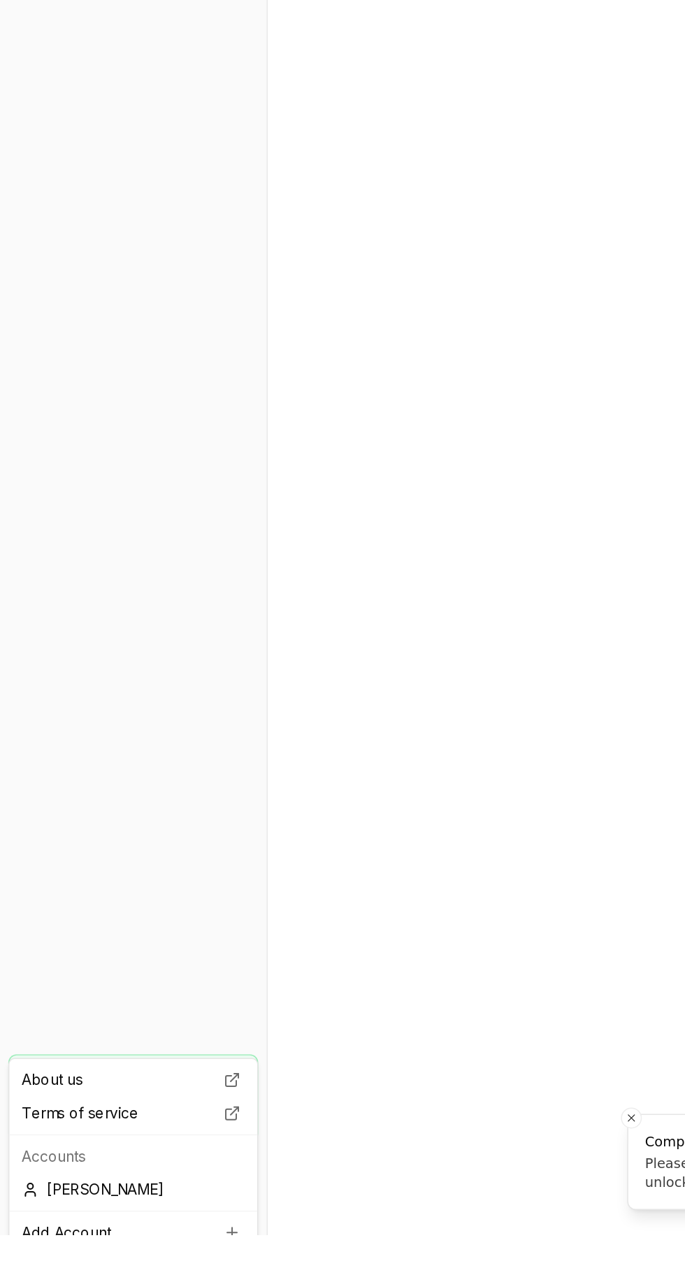
click at [155, 1281] on html "Transactions Virtual Account Referrals Invoices Wallet Scans Linked Accounts Wa…" at bounding box center [342, 641] width 685 height 1282
click at [158, 1280] on icon at bounding box center [155, 1280] width 17 height 11
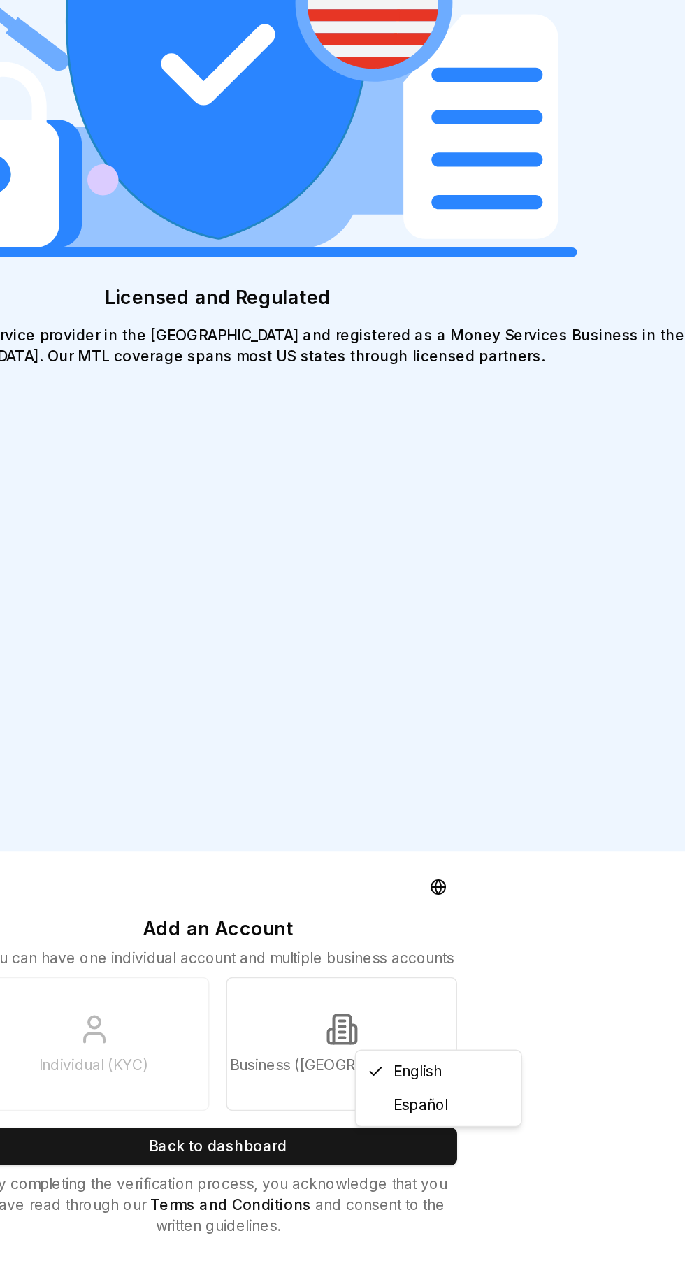
click at [426, 1281] on html "Licensed and Regulated We are a licensed crypto asset service provider in the […" at bounding box center [342, 641] width 685 height 1282
click at [378, 1234] on button "Back to dashboard" at bounding box center [342, 1221] width 320 height 25
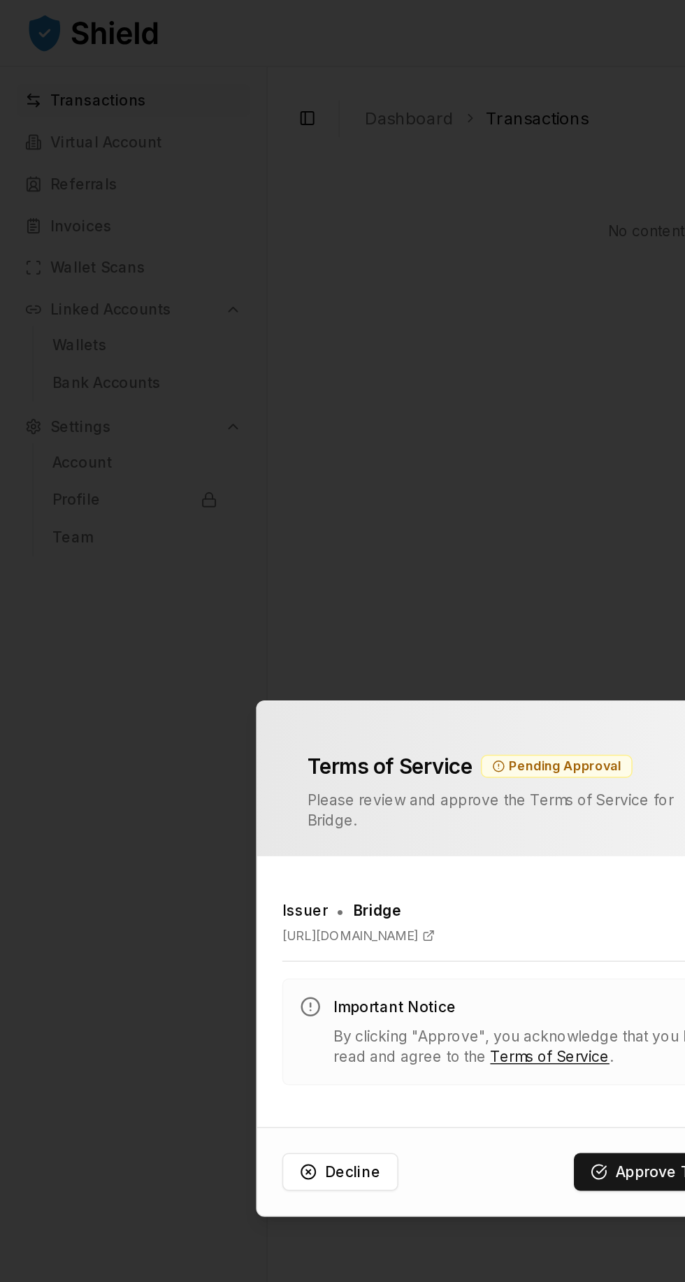
click at [418, 786] on button "Approve Terms" at bounding box center [440, 783] width 113 height 25
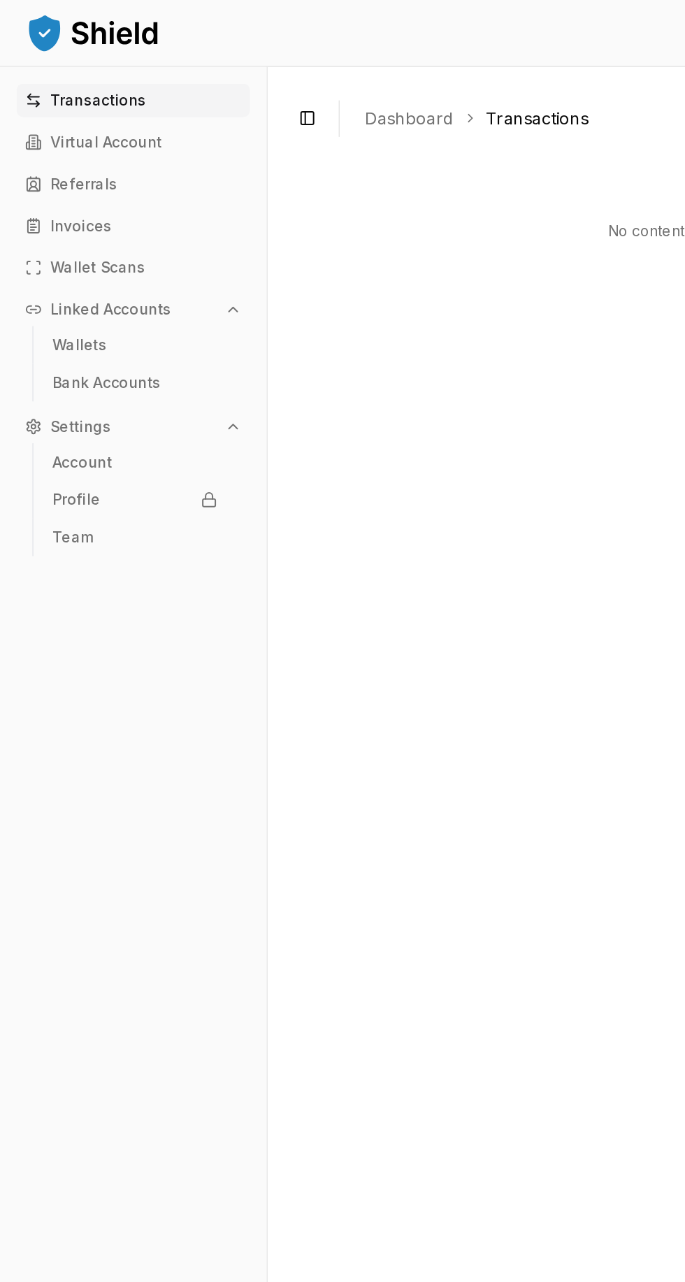
click at [108, 334] on link "Profile" at bounding box center [90, 334] width 122 height 22
click at [73, 311] on link "Account" at bounding box center [90, 309] width 122 height 22
click at [301, 143] on p "Service Agreement" at bounding box center [273, 148] width 80 height 11
click at [101, 288] on button "Settings" at bounding box center [89, 285] width 156 height 22
click at [101, 263] on link "Bank Accounts" at bounding box center [90, 256] width 122 height 22
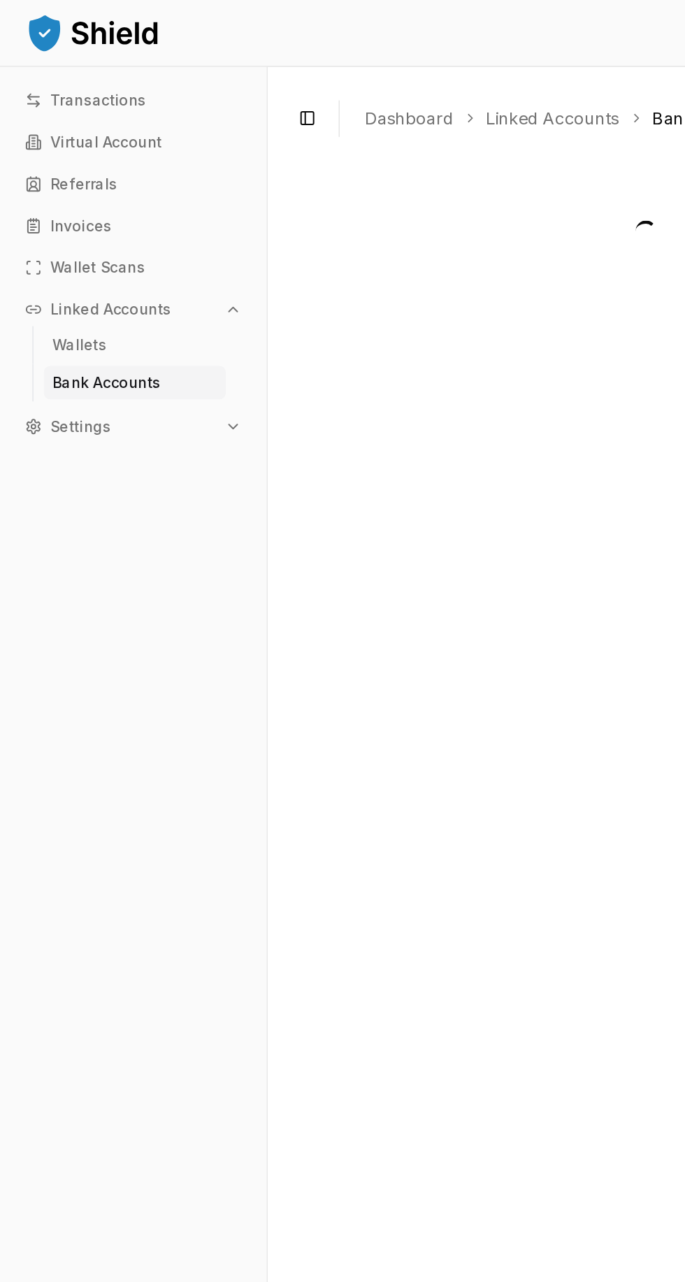
click at [68, 223] on link "Wallets" at bounding box center [90, 230] width 122 height 22
click at [66, 127] on p "Referrals" at bounding box center [56, 123] width 45 height 10
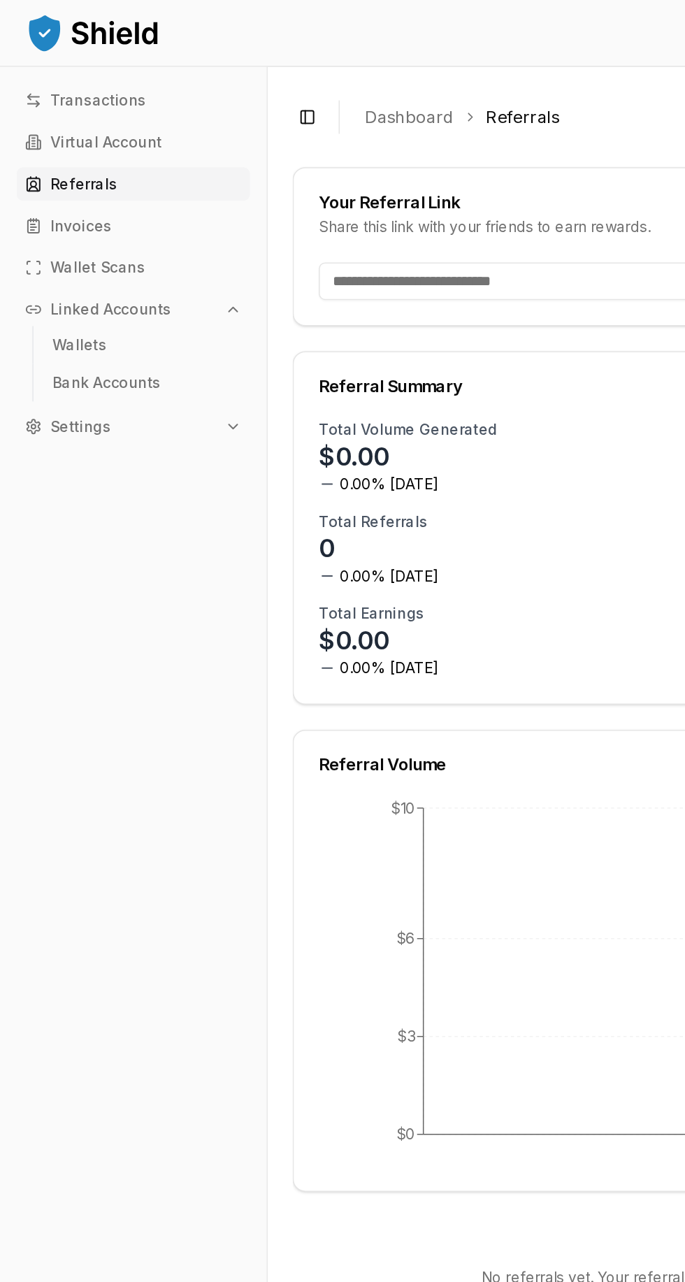
click at [71, 65] on p "Transactions" at bounding box center [66, 67] width 64 height 10
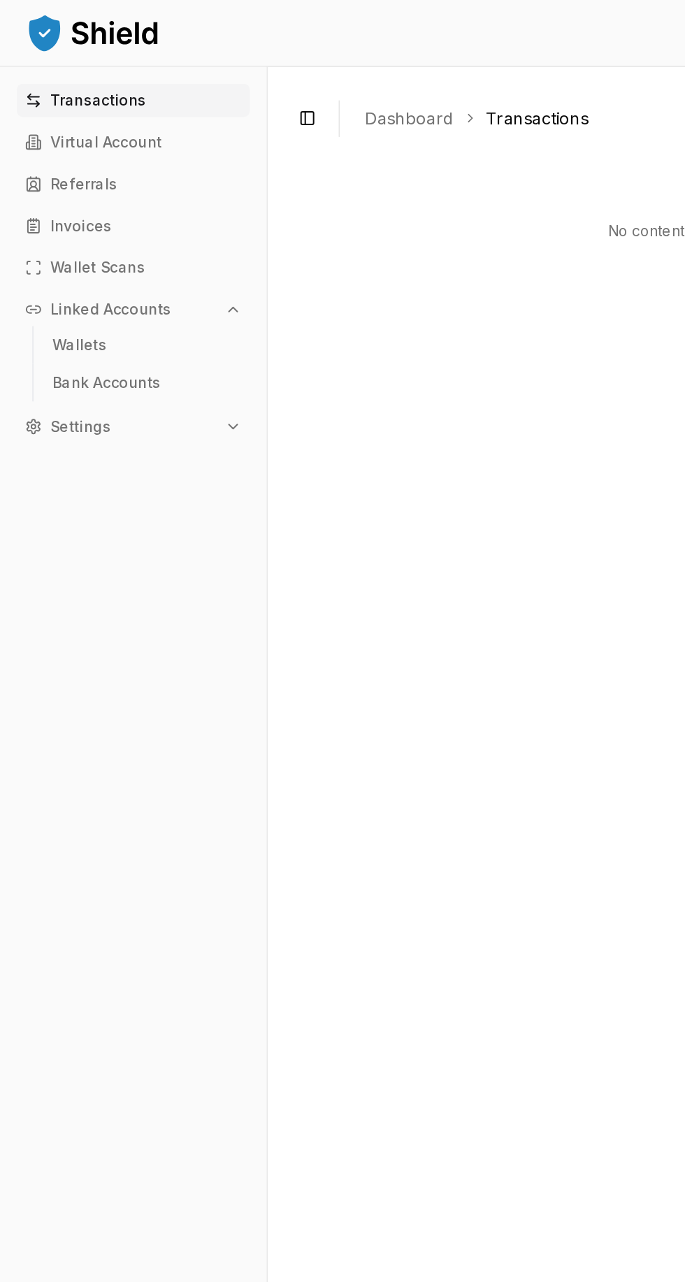
click at [92, 288] on button "Settings" at bounding box center [89, 285] width 156 height 22
click at [63, 306] on p "Account" at bounding box center [55, 309] width 40 height 10
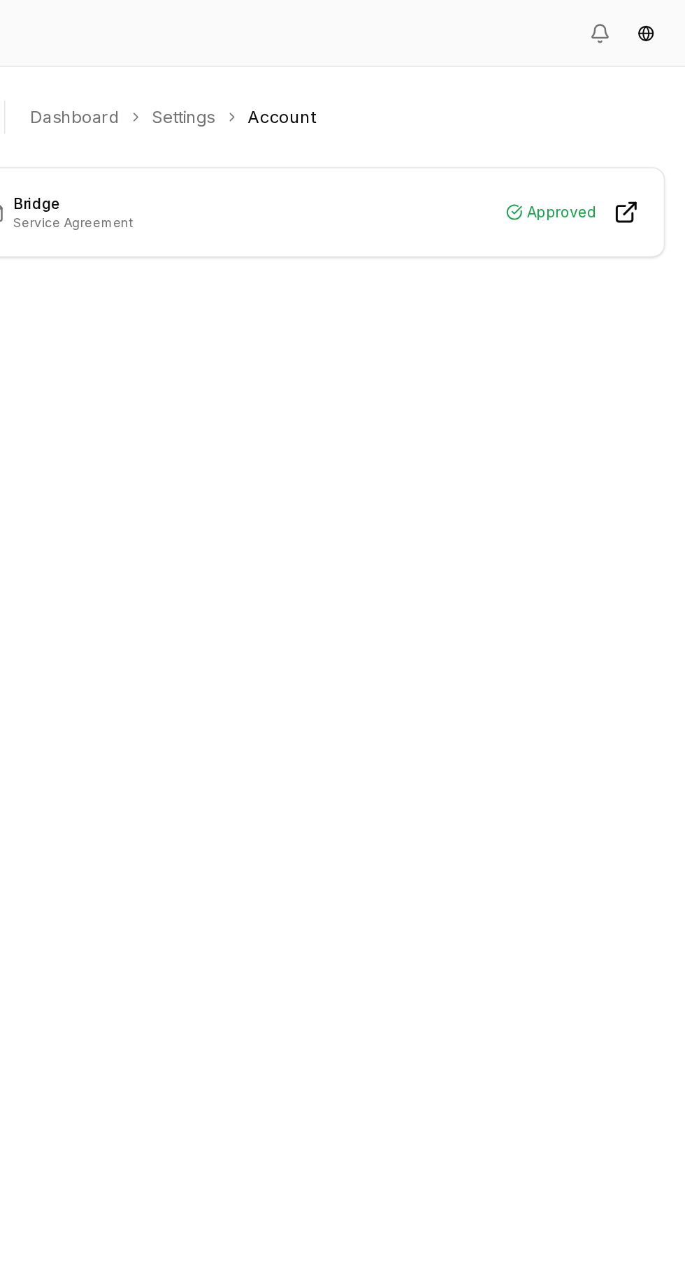
click at [643, 147] on icon at bounding box center [642, 141] width 17 height 17
click at [493, 145] on div "Bridge Service Agreement Approved" at bounding box center [431, 141] width 437 height 25
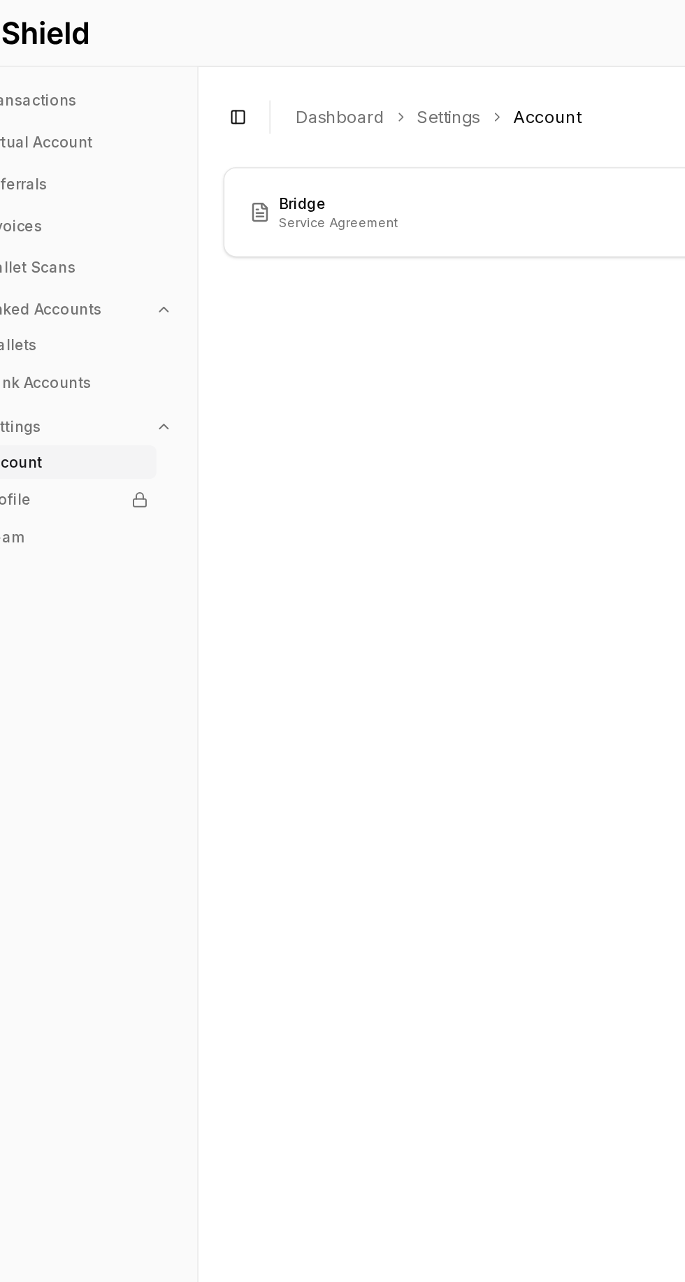
click at [349, 84] on link "Settings" at bounding box center [346, 78] width 42 height 17
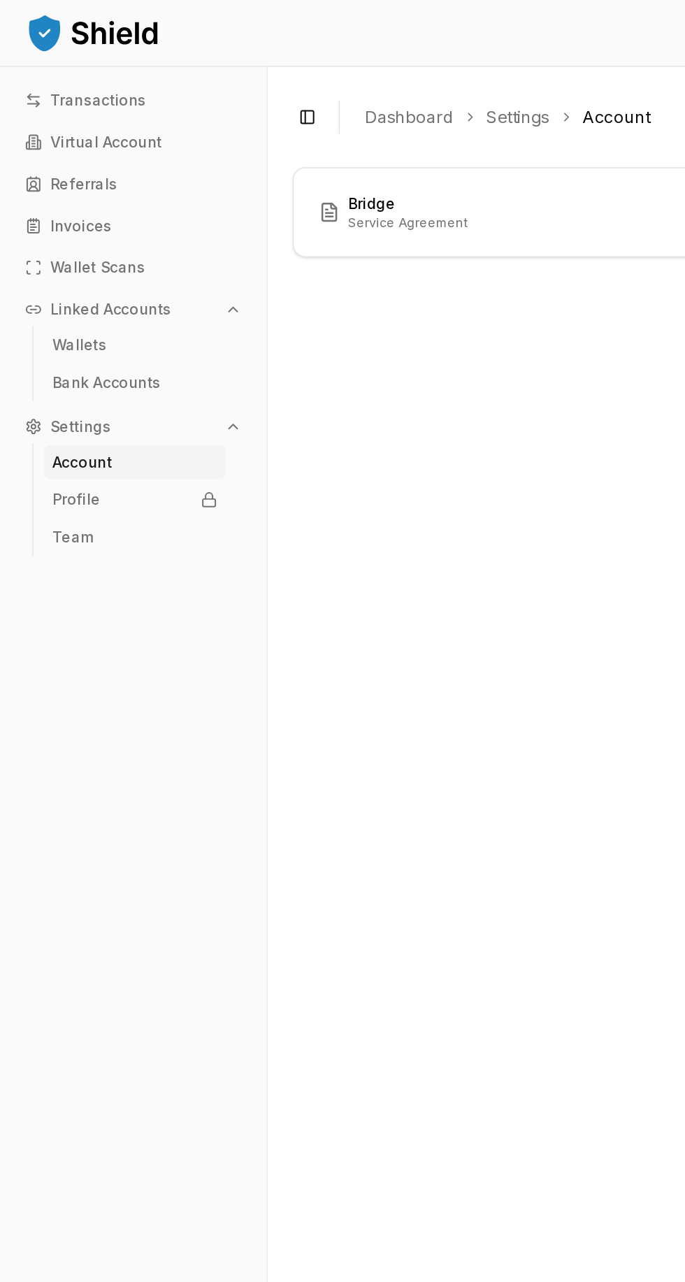
click at [272, 71] on link "Dashboard" at bounding box center [273, 78] width 59 height 17
click at [210, 71] on button "Toggle Sidebar" at bounding box center [206, 78] width 20 height 20
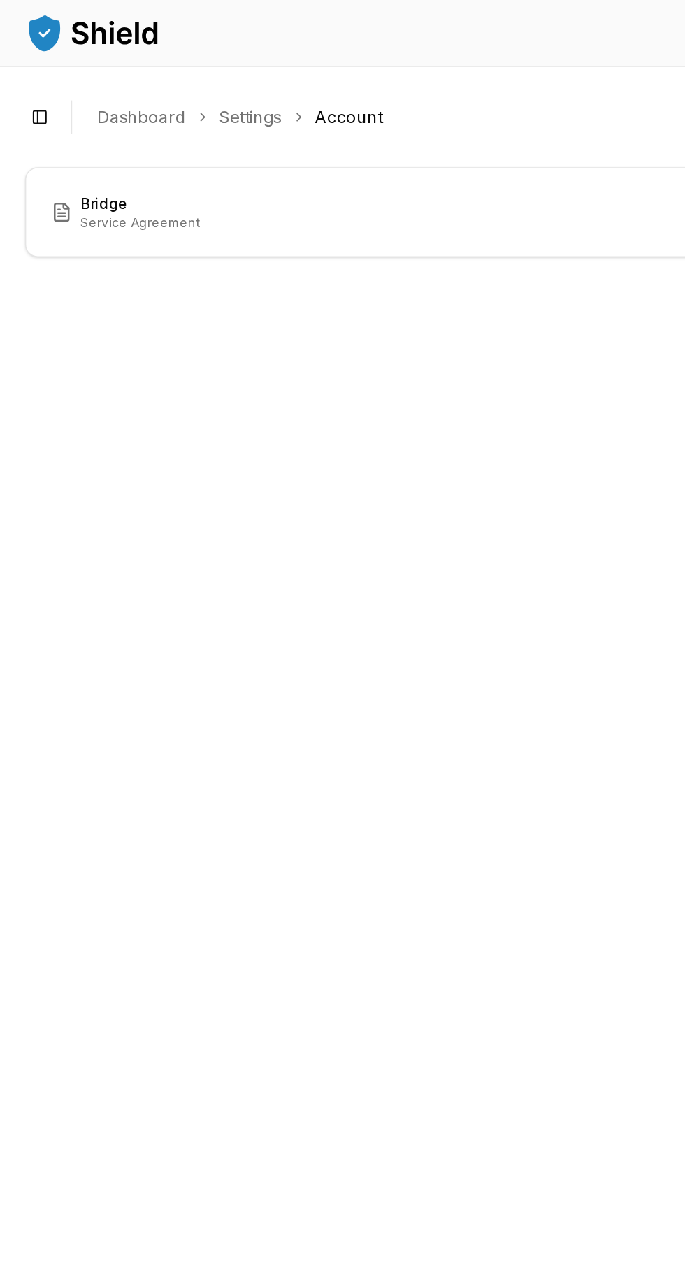
click at [153, 83] on link "Settings" at bounding box center [167, 78] width 42 height 17
click at [35, 75] on button "Toggle Sidebar" at bounding box center [27, 78] width 20 height 20
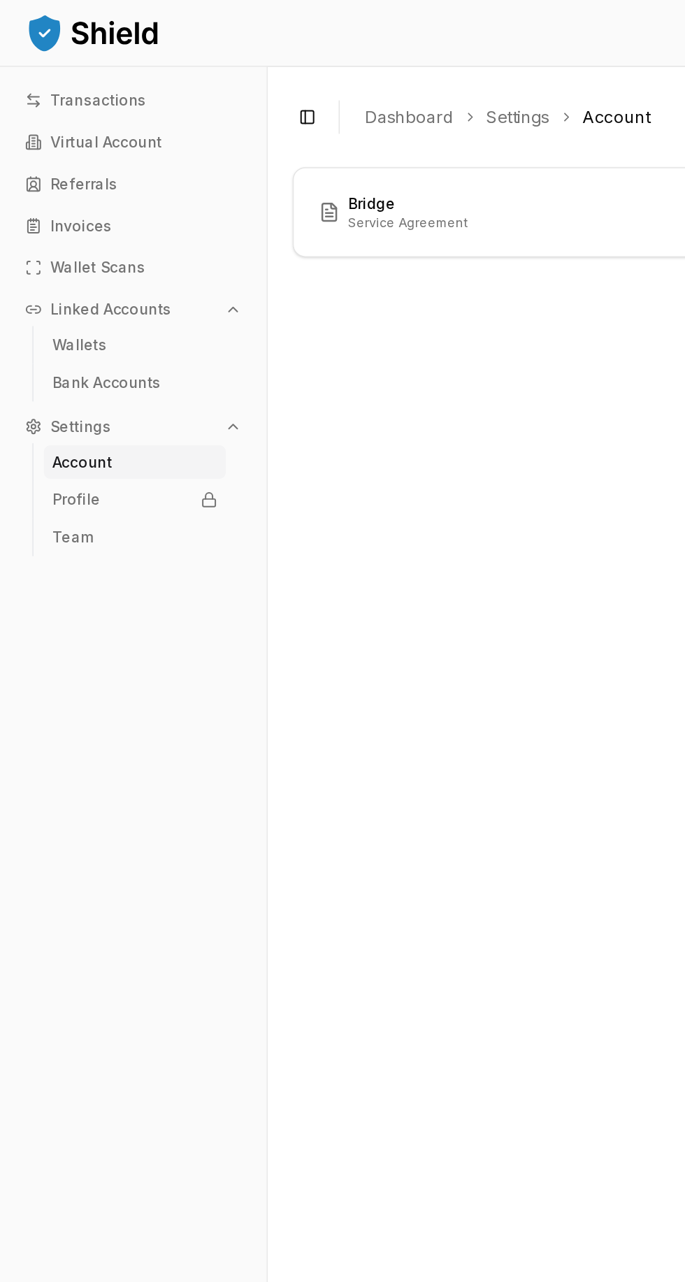
click at [90, 96] on p "Virtual Account" at bounding box center [71, 95] width 75 height 10
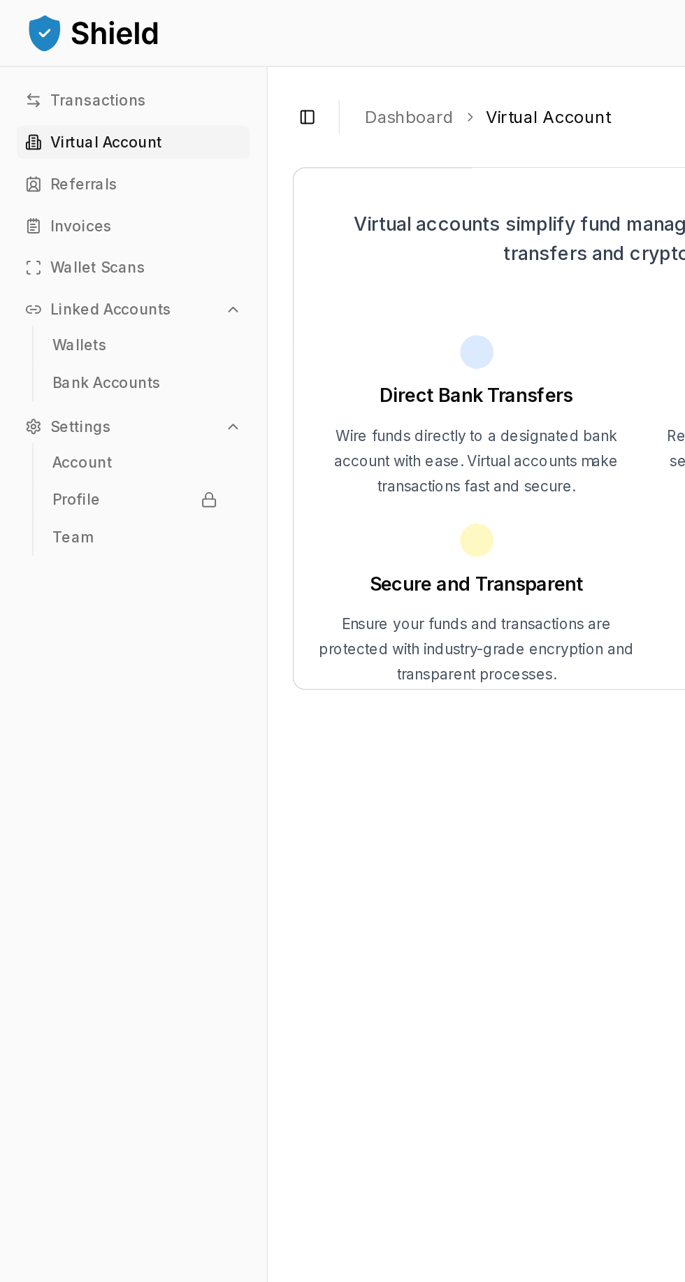
click at [141, 333] on rect at bounding box center [140, 335] width 8 height 5
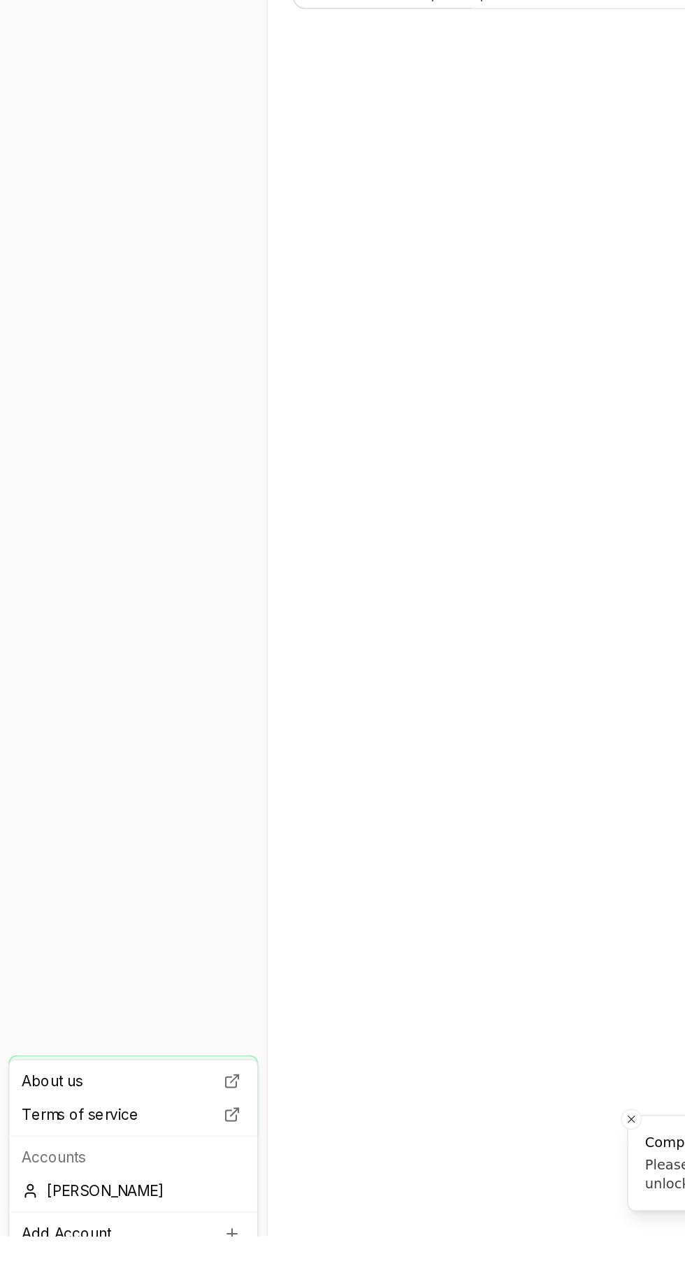
click at [156, 1281] on html "Transactions Virtual Account Referrals Invoices Wallet Scans Linked Accounts Wa…" at bounding box center [342, 641] width 685 height 1282
click at [64, 1254] on div "[PERSON_NAME]" at bounding box center [89, 1251] width 160 height 22
click at [155, 1281] on html "Transactions Virtual Account Referrals Invoices Wallet Scans Linked Accounts Wa…" at bounding box center [342, 641] width 685 height 1282
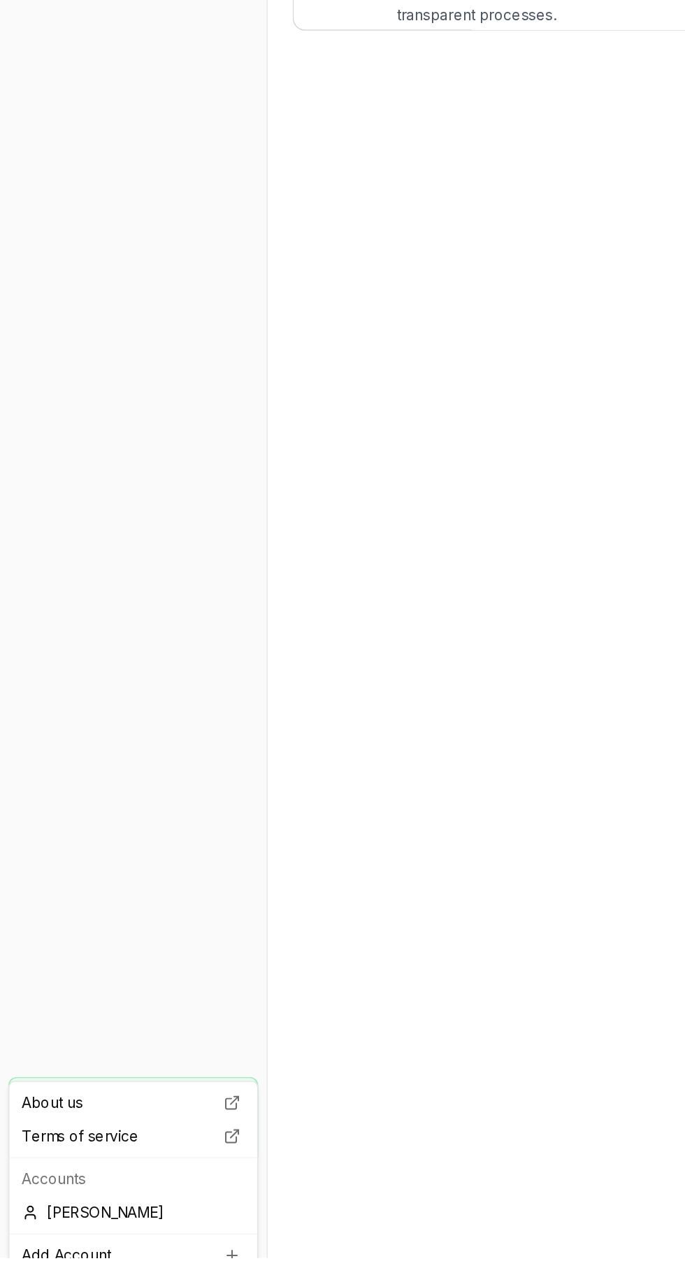
scroll to position [31, 0]
